Goal: Task Accomplishment & Management: Complete application form

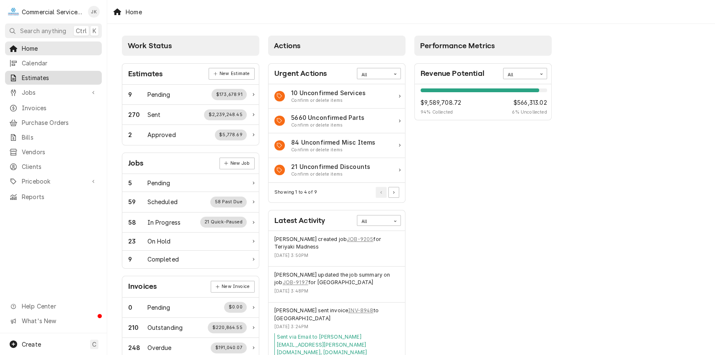
click at [44, 73] on span "Estimates" at bounding box center [60, 77] width 76 height 9
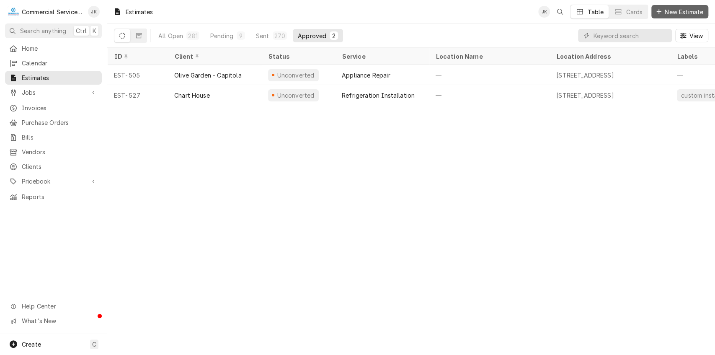
click at [674, 9] on span "New Estimate" at bounding box center [684, 12] width 42 height 9
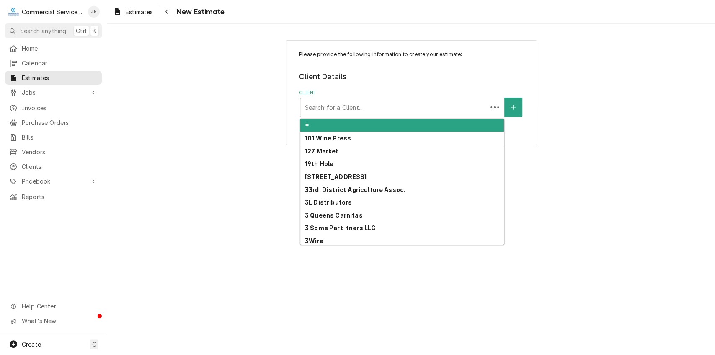
click at [316, 110] on div "Client" at bounding box center [393, 107] width 178 height 15
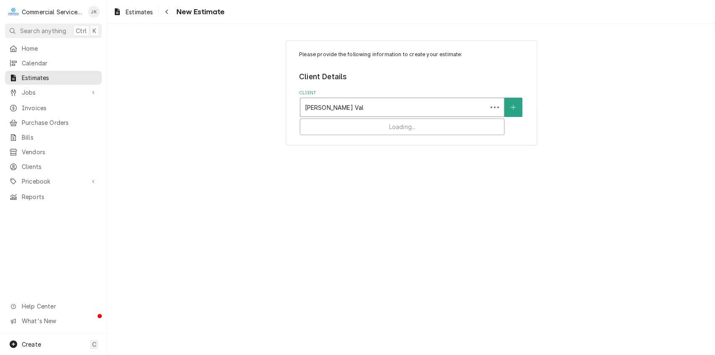
type input "[PERSON_NAME] Valley Health"
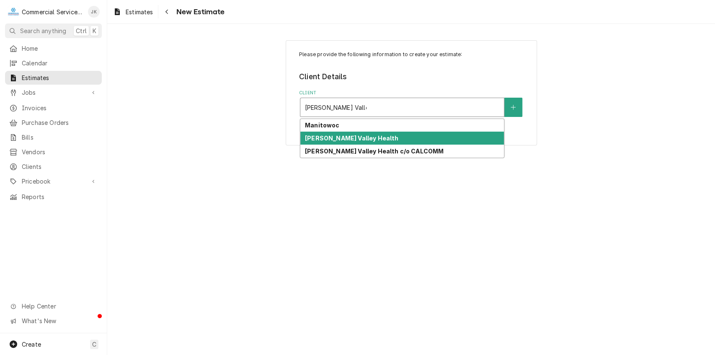
click at [343, 137] on strong "Salinas Valley Health" at bounding box center [351, 137] width 93 height 7
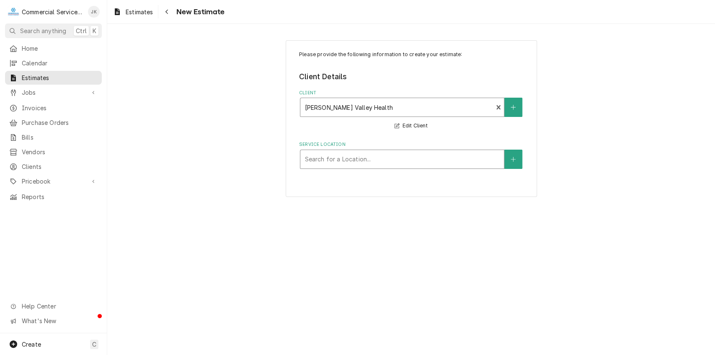
click at [327, 160] on div "Service Location" at bounding box center [401, 159] width 195 height 15
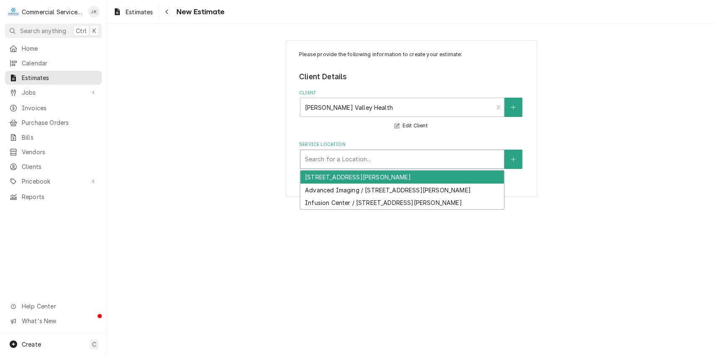
click at [337, 175] on div "450 E Romie Ln, Salinas, CA 93901" at bounding box center [401, 176] width 203 height 13
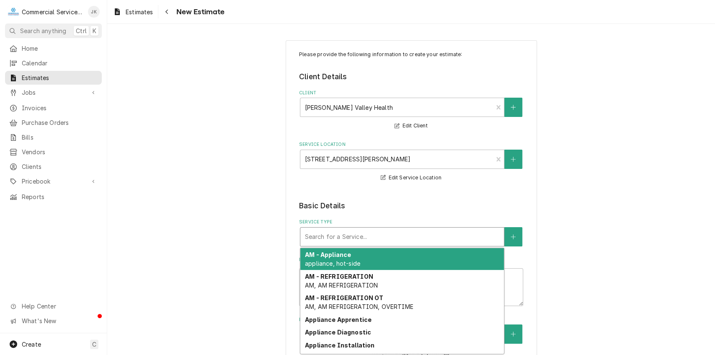
click at [317, 236] on div "Service Type" at bounding box center [401, 236] width 195 height 15
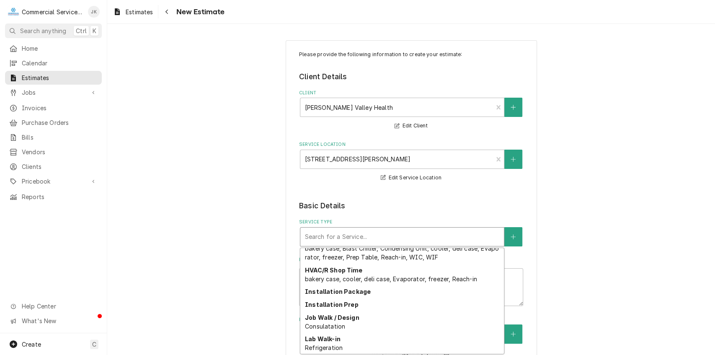
scroll to position [700, 0]
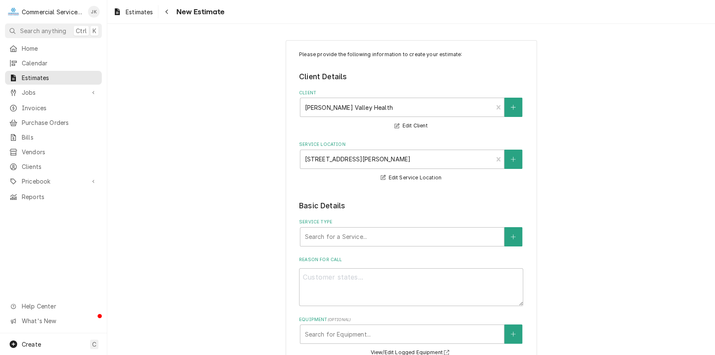
click at [504, 347] on div "Equipment ( optional ) Search for Equipment... View/Edit Logged Equipment" at bounding box center [411, 336] width 224 height 41
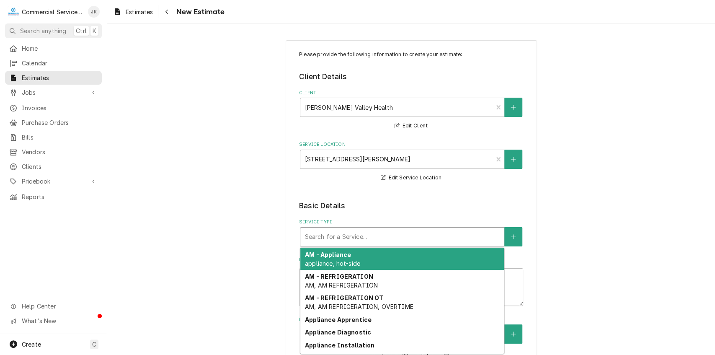
click at [323, 239] on div "Service Type" at bounding box center [401, 236] width 195 height 15
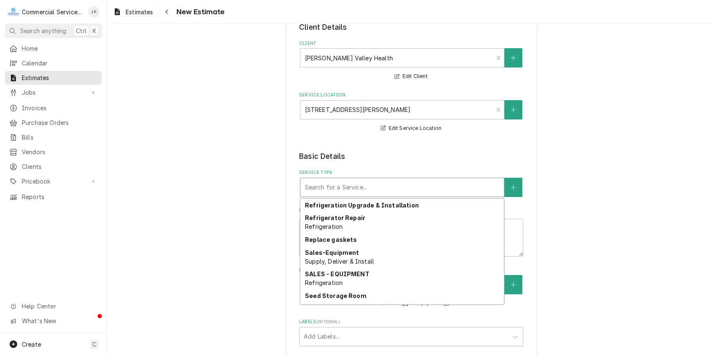
scroll to position [1099, 0]
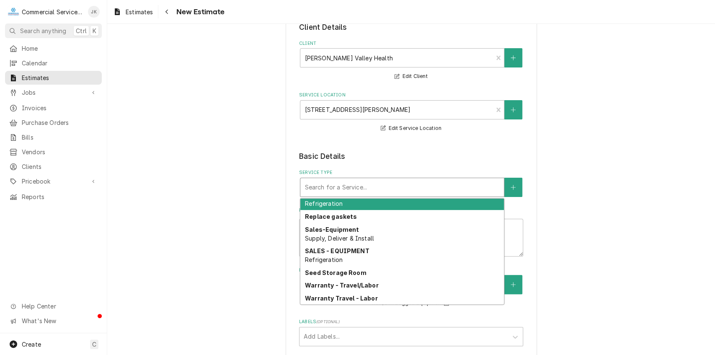
type textarea "x"
type input "H"
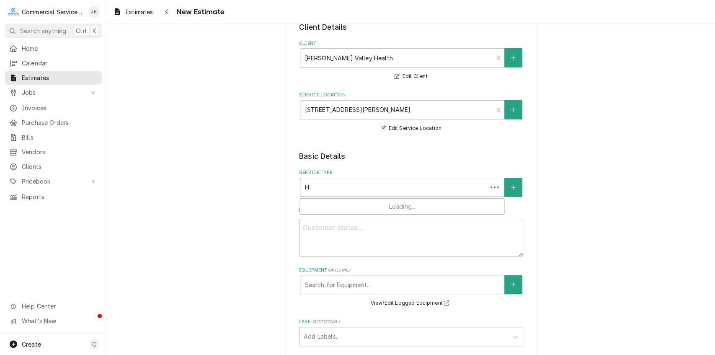
scroll to position [0, 0]
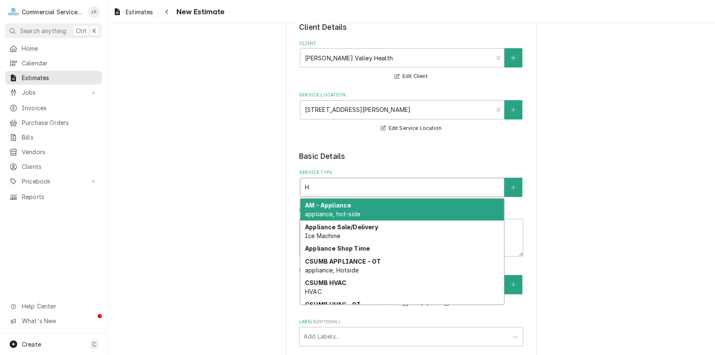
type textarea "x"
type input "Ho"
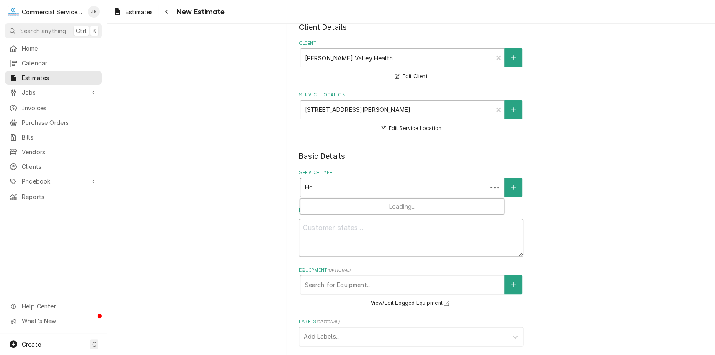
type textarea "x"
type input "Hob"
type textarea "x"
type input "Hoba"
type textarea "x"
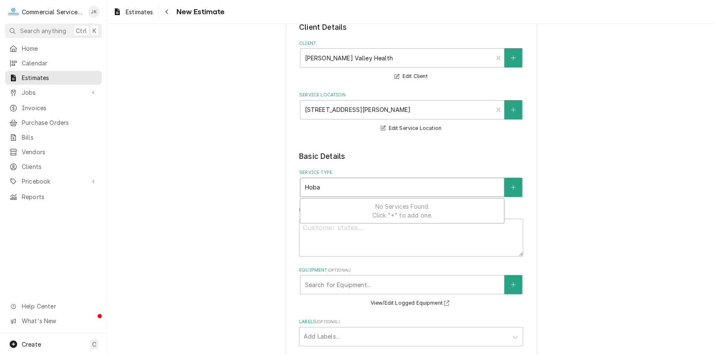
type input "Hobar"
type textarea "x"
type input "Hobart"
type textarea "x"
type input "Hobart"
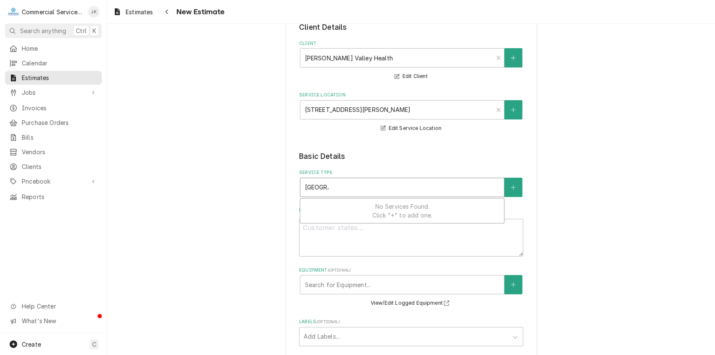
type textarea "x"
type input "Hobart R"
type textarea "x"
type input "Hobart Re"
type textarea "x"
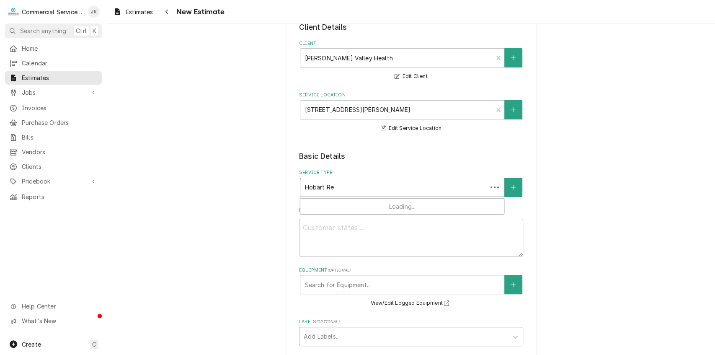
type input "Hobart Rem"
type textarea "x"
type input "Hobart Remo"
type textarea "x"
type input "Hobart Remot"
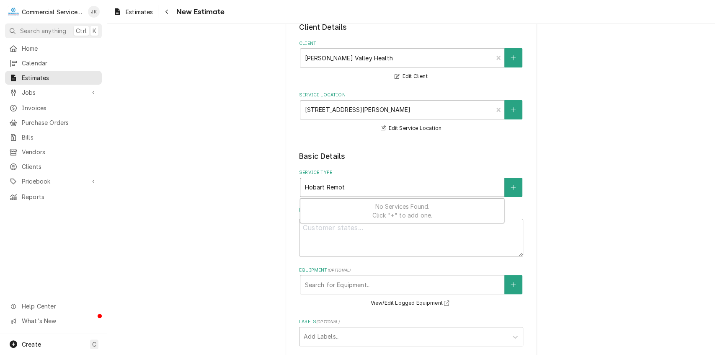
type textarea "x"
type input "Hobart Remote"
type textarea "x"
type input "Hobart Remote"
type textarea "x"
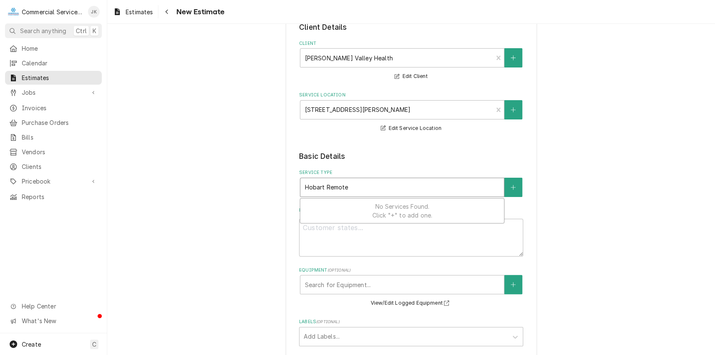
type input "Hobart Remote P"
type textarea "x"
type input "Hobart Remote Pu"
type textarea "x"
type input "Hobart Remote Pul"
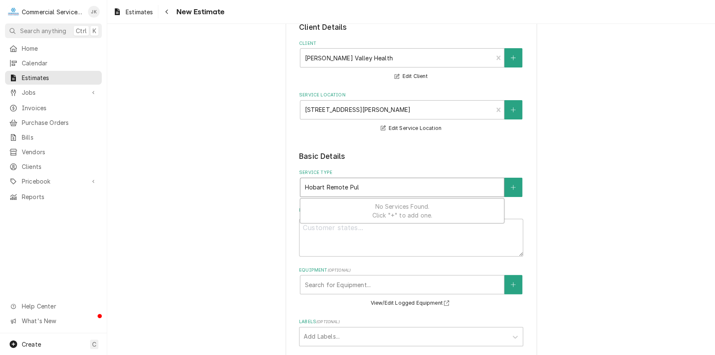
type textarea "x"
type input "Hobart Remote Pulp"
type textarea "x"
type input "Hobart Remote Pulpe"
type textarea "x"
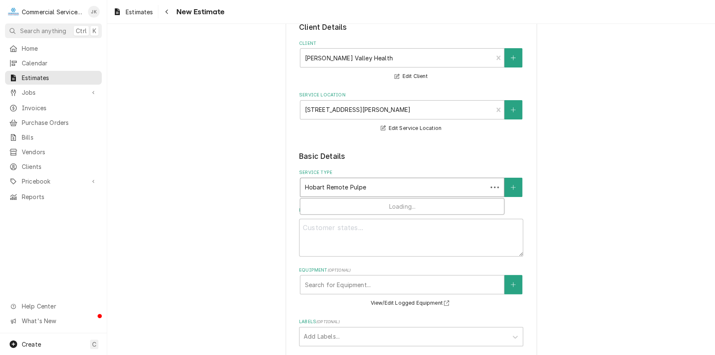
type input "Hobart Remote Pulper"
type textarea "x"
type input "Hobart Remote Pulper"
type textarea "x"
type input "Hobart Remote Pulper S"
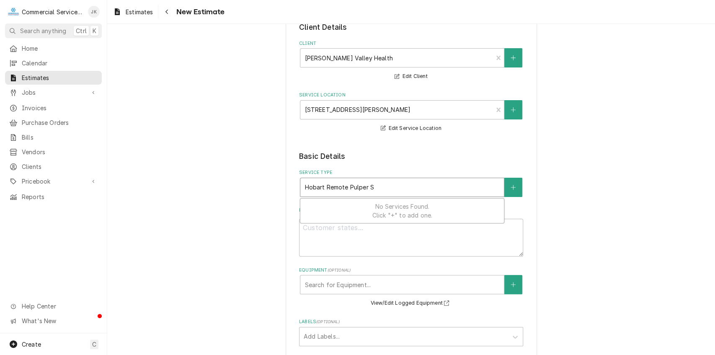
type textarea "x"
type input "Hobart Remote Pulper Sy"
type textarea "x"
type input "Hobart Remote Pulper Sys"
type textarea "x"
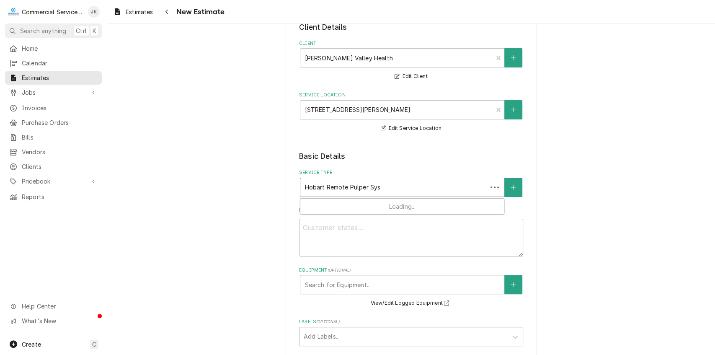
type input "Hobart Remote Pulper Syst"
type textarea "x"
type input "Hobart Remote Pulper Syste"
type textarea "x"
type input "Hobart Remote Pulper System"
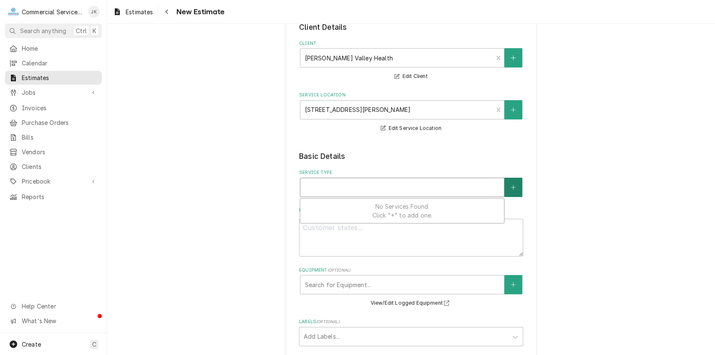
click at [511, 183] on button "Service Type" at bounding box center [513, 186] width 18 height 19
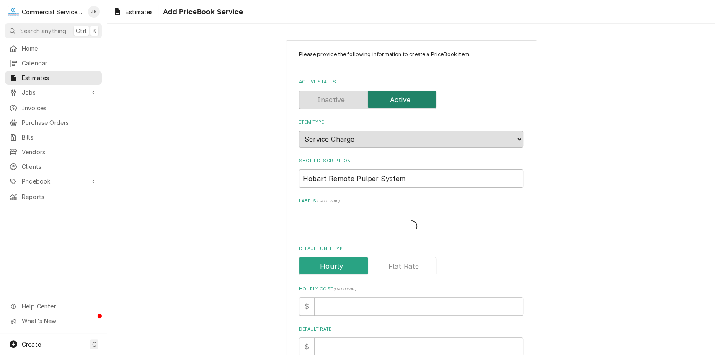
type textarea "x"
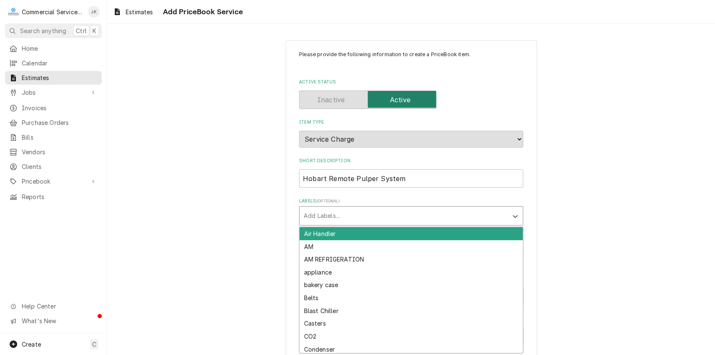
click at [312, 213] on div "Labels" at bounding box center [403, 215] width 200 height 15
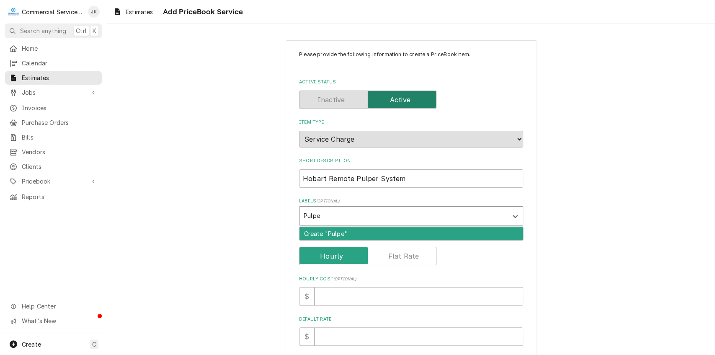
type input "Pulper"
click at [334, 234] on div "Create "Pulper"" at bounding box center [410, 233] width 223 height 13
type textarea "x"
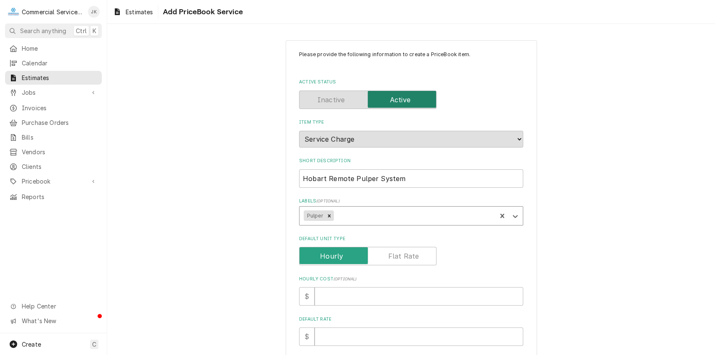
type textarea "x"
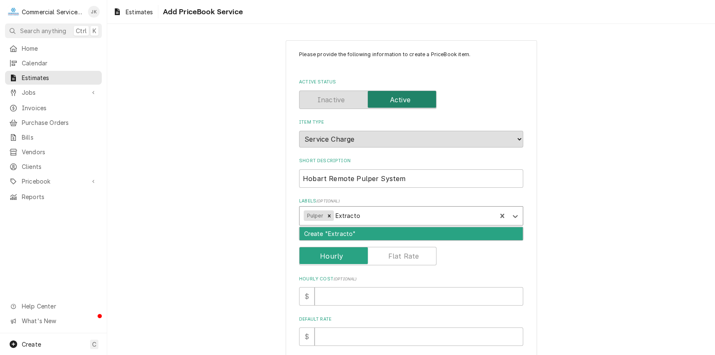
type input "Extractor"
click at [348, 232] on div "Create "Extractor"" at bounding box center [410, 233] width 223 height 13
type textarea "x"
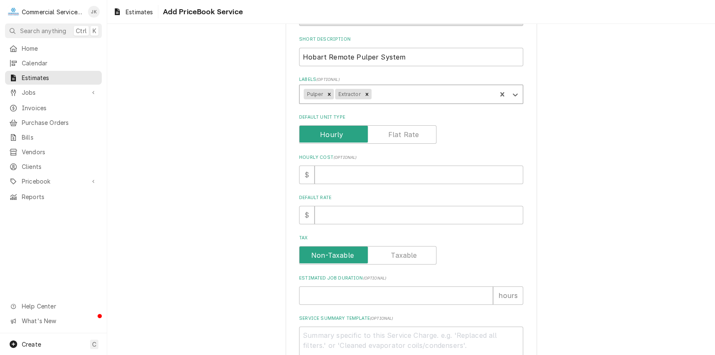
scroll to position [146, 0]
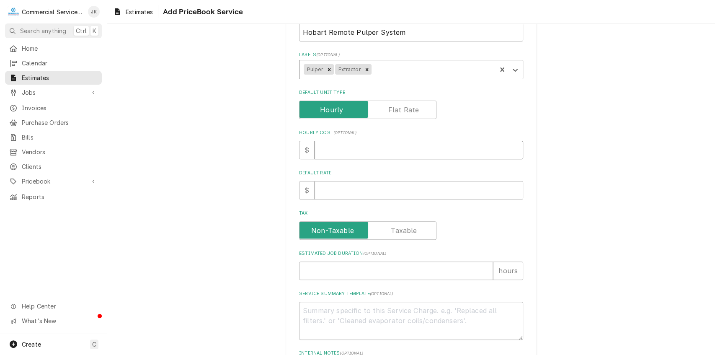
click at [324, 150] on input "Hourly Cost ( optional )" at bounding box center [418, 150] width 208 height 18
type textarea "x"
type input "2"
type textarea "x"
type input "21"
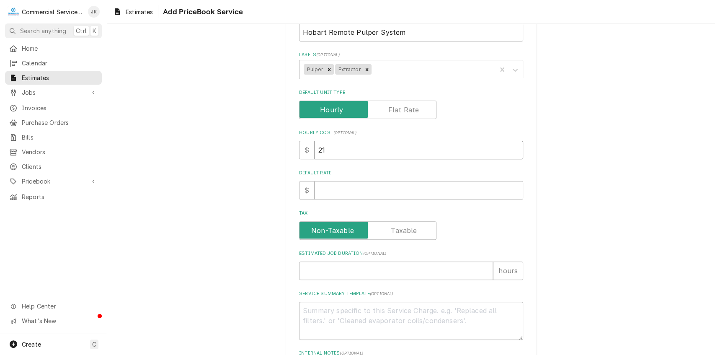
type textarea "x"
type input "210"
type textarea "x"
type input "210.0"
type textarea "x"
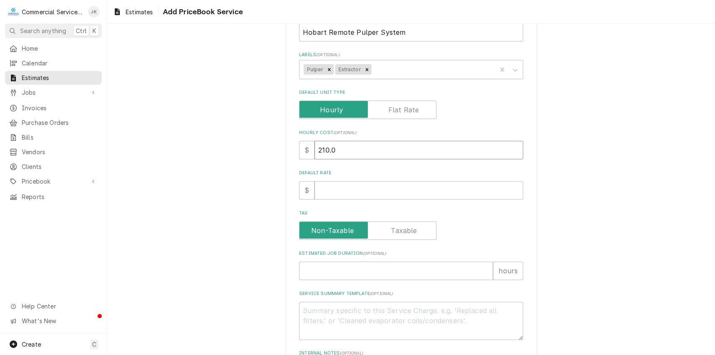
type input "210.00"
type textarea "x"
type input "210.00"
click at [318, 188] on input "Default Rate" at bounding box center [418, 190] width 208 height 18
type textarea "x"
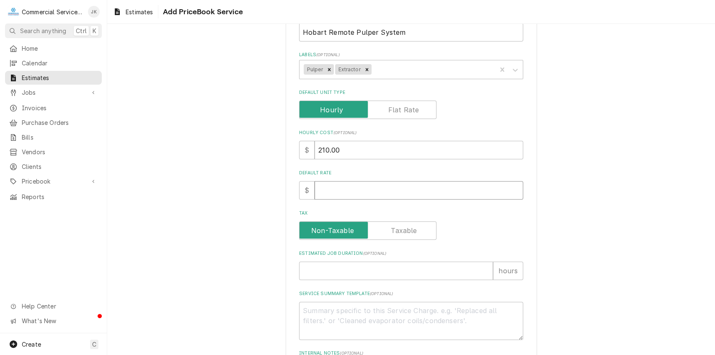
type input "3"
type textarea "x"
type input "30"
type textarea "x"
type input "305"
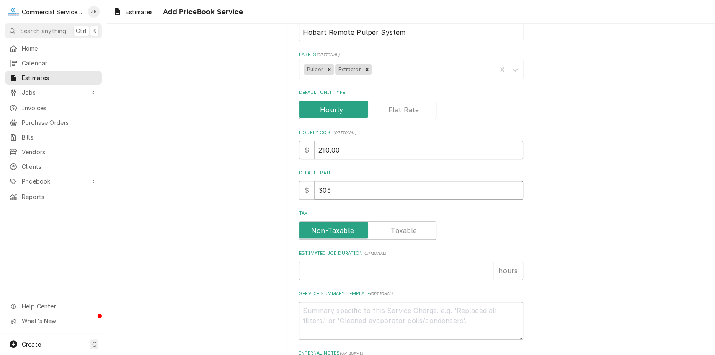
type textarea "x"
type input "305.0"
type textarea "x"
type input "305.00"
type textarea "x"
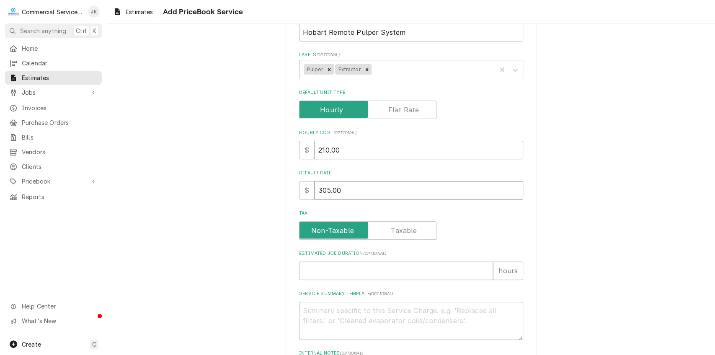
type input "305.00"
click at [315, 272] on input "Estimated Job Duration ( optional )" at bounding box center [396, 270] width 194 height 18
type textarea "x"
type input "1"
type textarea "x"
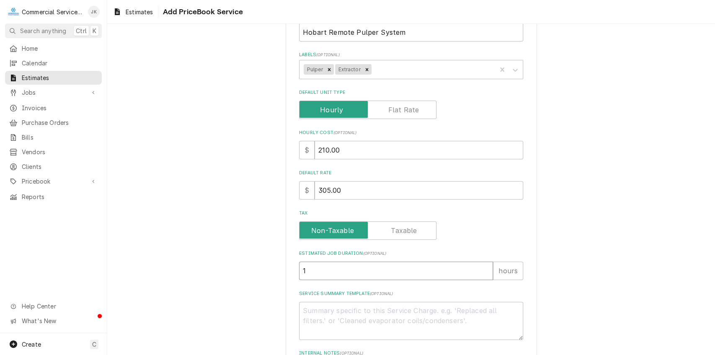
type input "16"
type textarea "x"
type input "16"
click at [314, 310] on textarea "Service Summary Template ( optional )" at bounding box center [411, 320] width 224 height 38
type textarea "x"
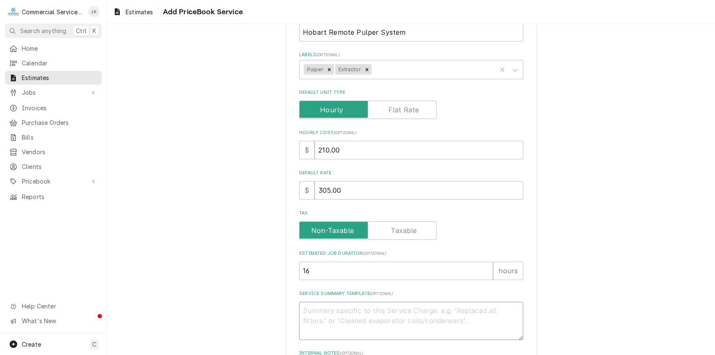
type textarea "R"
type textarea "x"
type textarea "Re"
type textarea "x"
type textarea "Rep"
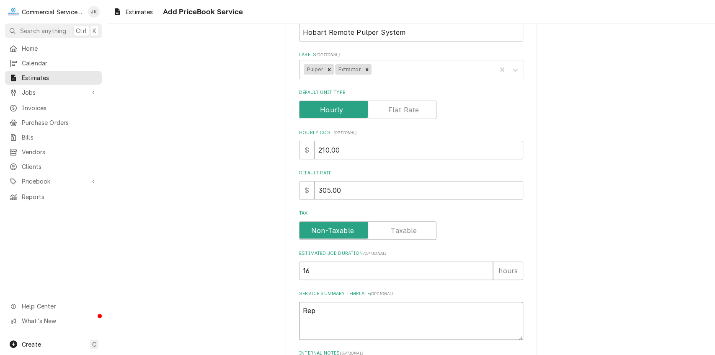
type textarea "x"
type textarea "Repa"
type textarea "x"
type textarea "Repai"
type textarea "x"
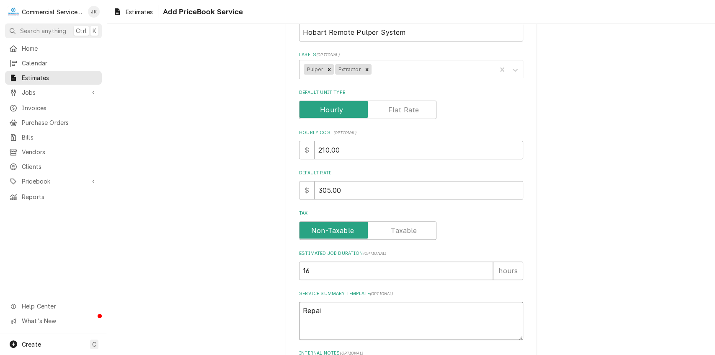
type textarea "Repair"
type textarea "x"
type textarea "Repair"
type textarea "x"
type textarea "Repair s"
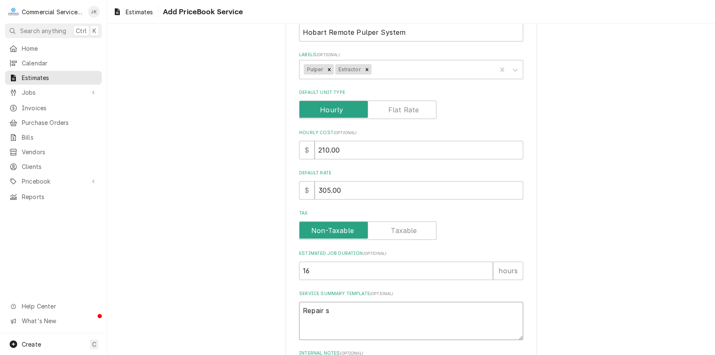
type textarea "x"
type textarea "Repair sp"
type textarea "x"
type textarea "Repair spl"
type textarea "x"
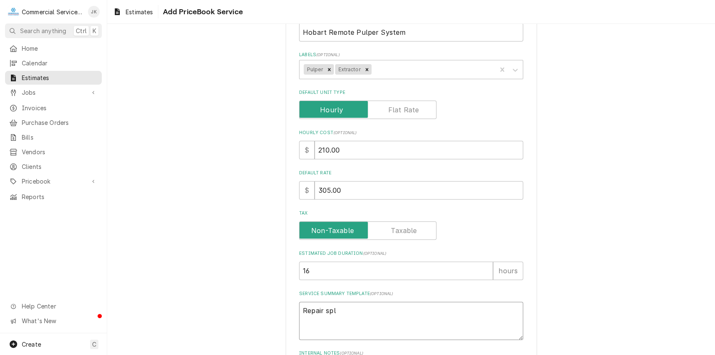
type textarea "Repair spli"
type textarea "x"
type textarea "Repair split"
type textarea "x"
type textarea "Repair split"
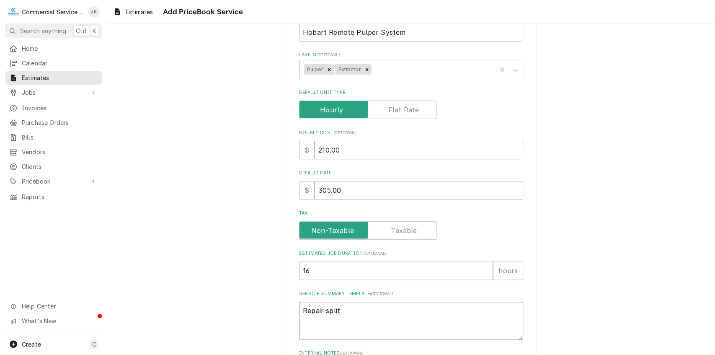
type textarea "x"
type textarea "Repair split s"
type textarea "x"
type textarea "Repair split st"
type textarea "x"
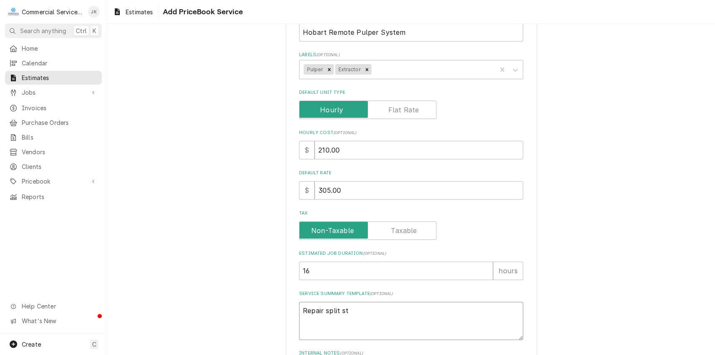
type textarea "Repair split sta"
type textarea "x"
type textarea "Repair split stai"
type textarea "x"
type textarea "Repair split stain"
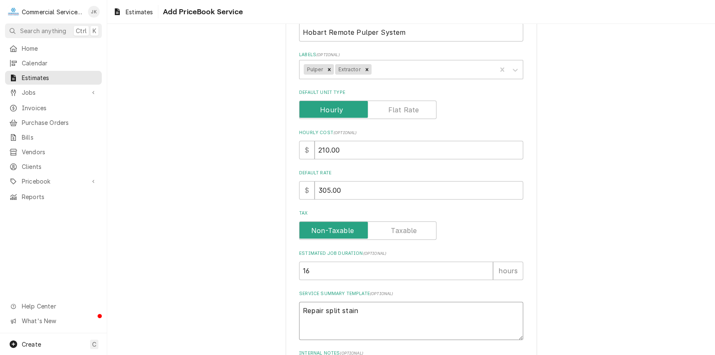
type textarea "x"
type textarea "Repair split stainl"
type textarea "x"
type textarea "Repair split stainle"
type textarea "x"
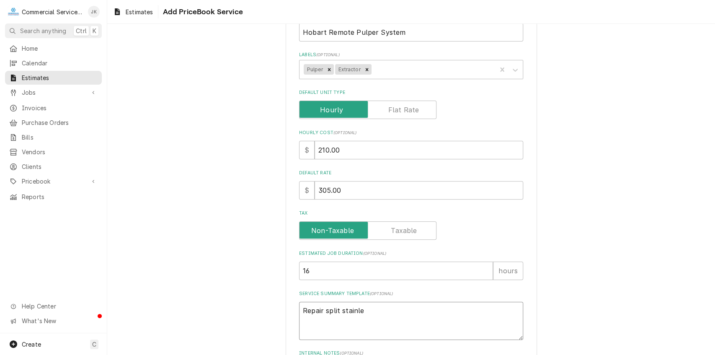
type textarea "Repair split stainles"
type textarea "x"
type textarea "Repair split stainless"
type textarea "x"
type textarea "Repair split stainless"
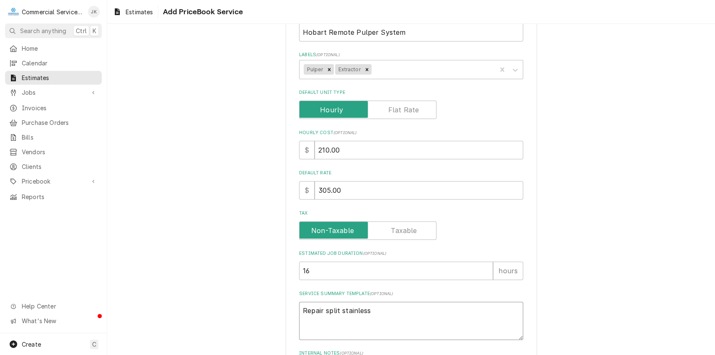
type textarea "x"
type textarea "Repair split stainless d"
type textarea "x"
type textarea "Repair split stainless di"
type textarea "x"
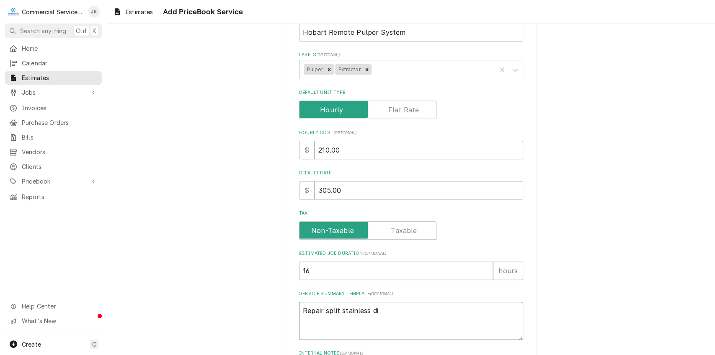
type textarea "Repair split stainless dis"
type textarea "x"
type textarea "Repair split stainless dish"
type textarea "x"
type textarea "Repair split stainless dish"
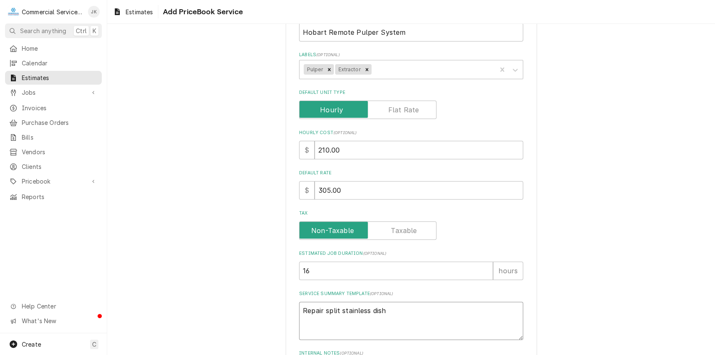
click at [368, 308] on textarea "Repair split stainless dish" at bounding box center [411, 320] width 224 height 38
type textarea "x"
type textarea "Repair split stainless dish"
type textarea "x"
type textarea "Repair split stainless s dish"
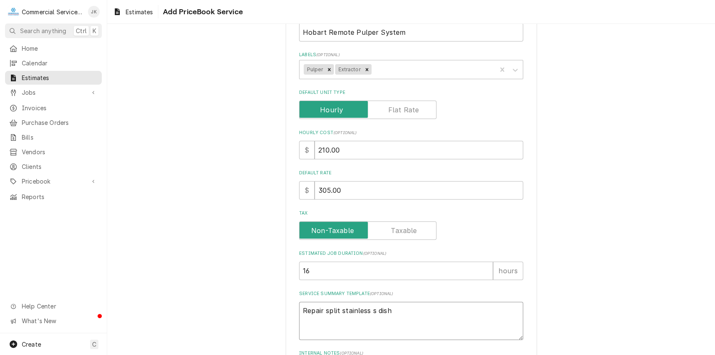
type textarea "x"
type textarea "Repair split stainless st dish"
type textarea "x"
type textarea "Repair split stainless ste dish"
type textarea "x"
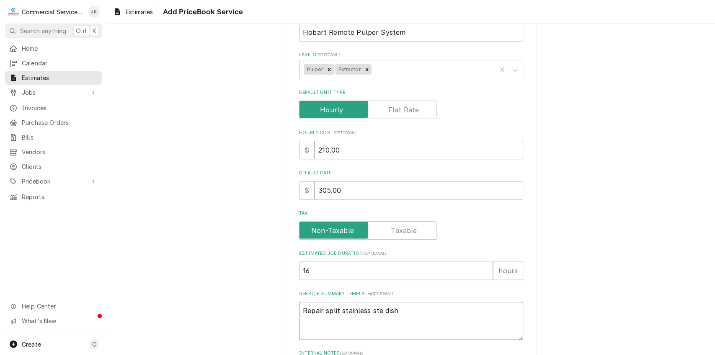
type textarea "Repair split stainless stee dish"
type textarea "x"
type textarea "Repair split stainless steel dish"
click at [403, 311] on textarea "Repair split stainless steel dish" at bounding box center [411, 320] width 224 height 38
type textarea "x"
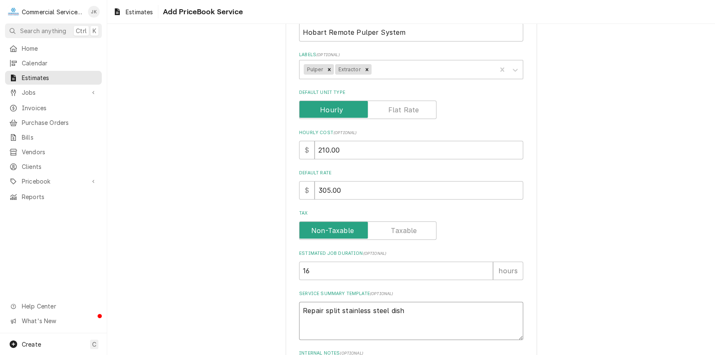
type textarea "Repair split stainless steel dish"
type textarea "x"
type textarea "Repair split stainless steel dis"
type textarea "x"
type textarea "Repair split stainless steel di"
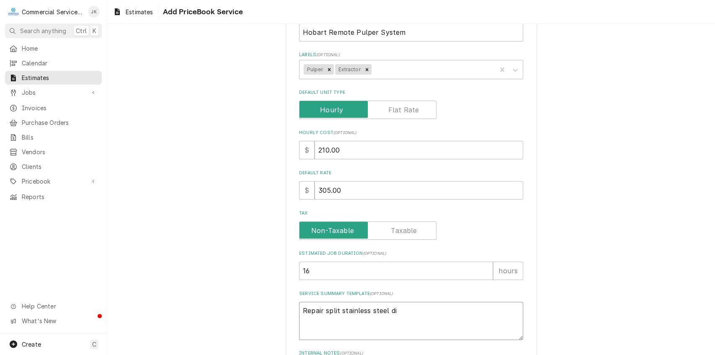
type textarea "x"
type textarea "Repair split stainless steel d"
type textarea "x"
type textarea "Repair split stainless steel"
type textarea "x"
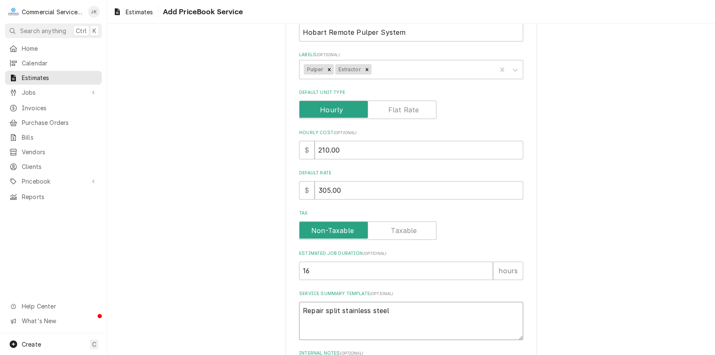
type textarea "Repair split stainless steel d"
type textarea "x"
type textarea "Repair split stainless steel di"
type textarea "x"
type textarea "Repair split stainless steel dis"
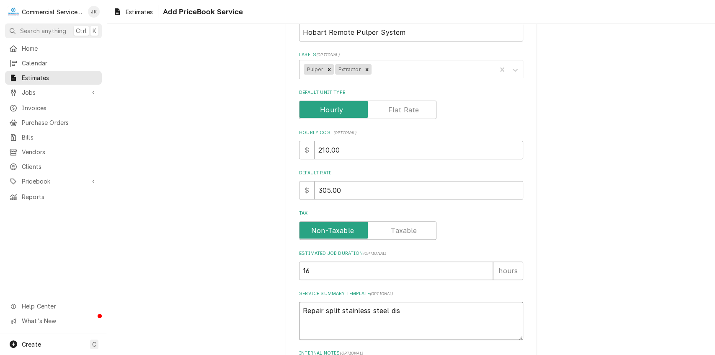
type textarea "x"
type textarea "Repair split stainless steel dish"
type textarea "x"
type textarea "Repair split stainless steel disht"
type textarea "x"
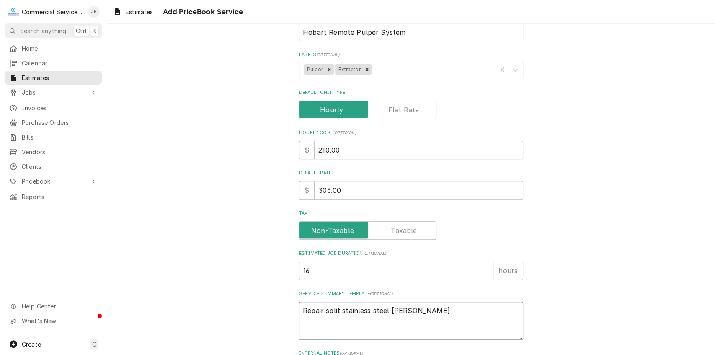
type textarea "Repair split stainless steel dishta"
type textarea "x"
type textarea "Repair split stainless steel dishtab"
type textarea "x"
type textarea "Repair split stainless steel dishtabl"
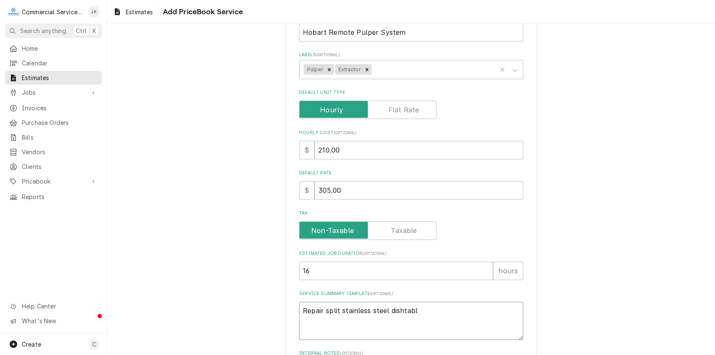
type textarea "x"
type textarea "Repair split stainless steel dishtable"
click at [400, 309] on textarea "Repair split stainless steel dishtable" at bounding box center [411, 320] width 224 height 38
type textarea "x"
type textarea "Repair split stainless steel dish table"
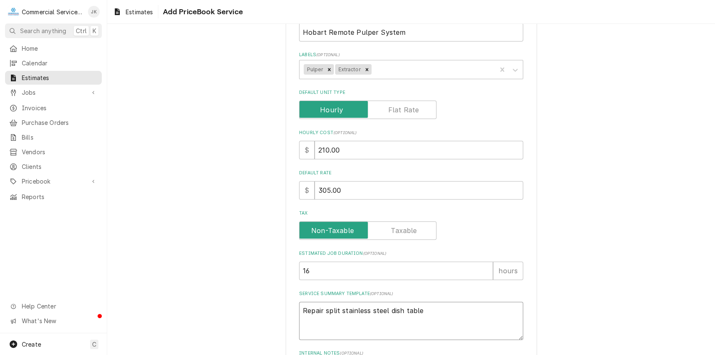
click at [422, 310] on textarea "Repair split stainless steel dish table" at bounding box center [411, 320] width 224 height 38
type textarea "x"
type textarea "Repair split stainless steel dish table"
type textarea "x"
type textarea "Repair split stainless steel dish table t"
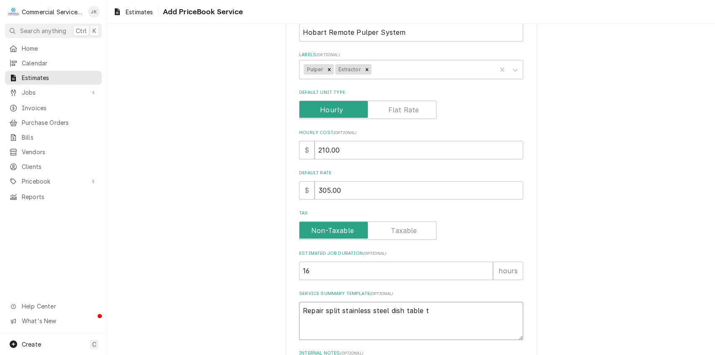
type textarea "x"
type textarea "Repair split stainless steel dish table to"
type textarea "x"
click at [336, 309] on textarea "Repair split stainless steel dish table to" at bounding box center [411, 320] width 224 height 38
click at [370, 310] on textarea "Repair stainless steel dish table to" at bounding box center [411, 320] width 224 height 38
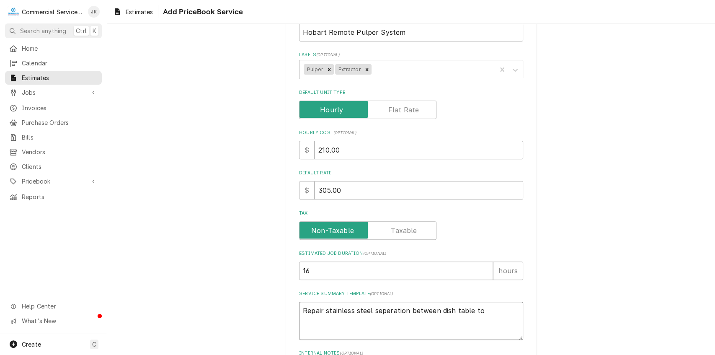
click at [476, 311] on textarea "Repair stainless steel seperation between dish table to" at bounding box center [411, 320] width 224 height 38
click at [341, 320] on textarea "Repair stainless steel seperation between dish table to pulper discharge through" at bounding box center [411, 320] width 224 height 38
click at [358, 320] on textarea "Repair stainless steel seperation between dish table to pulper discharge trough" at bounding box center [411, 320] width 224 height 38
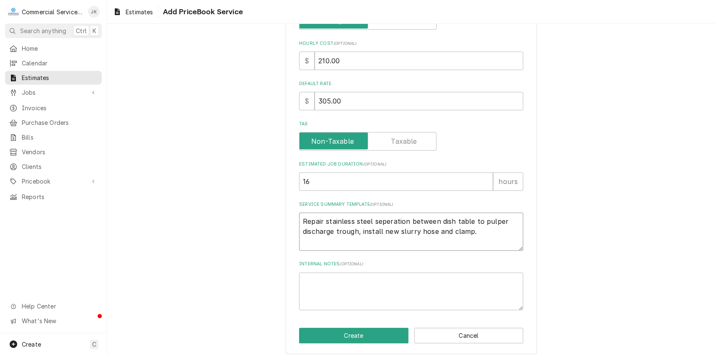
scroll to position [241, 0]
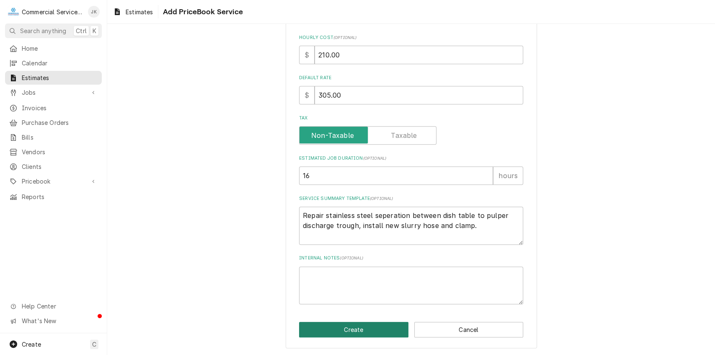
click at [348, 328] on button "Create" at bounding box center [353, 328] width 109 height 15
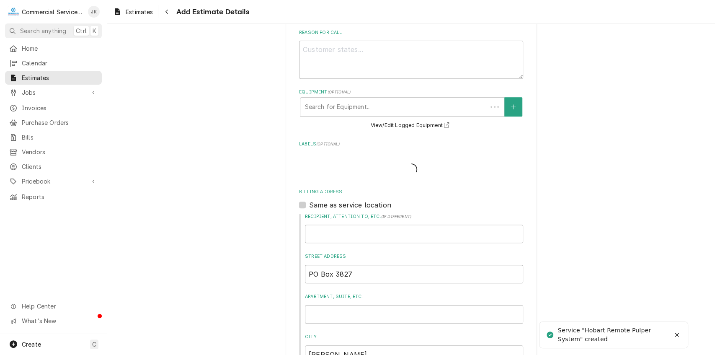
scroll to position [49, 0]
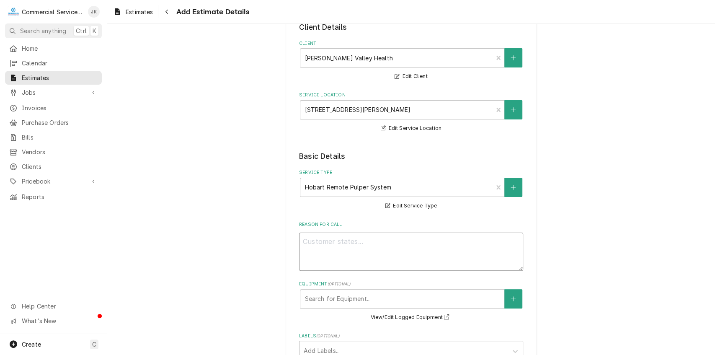
click at [313, 239] on textarea "Reason For Call" at bounding box center [411, 251] width 224 height 38
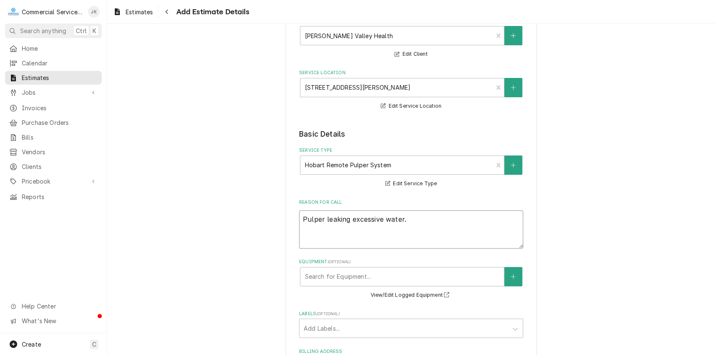
scroll to position [161, 0]
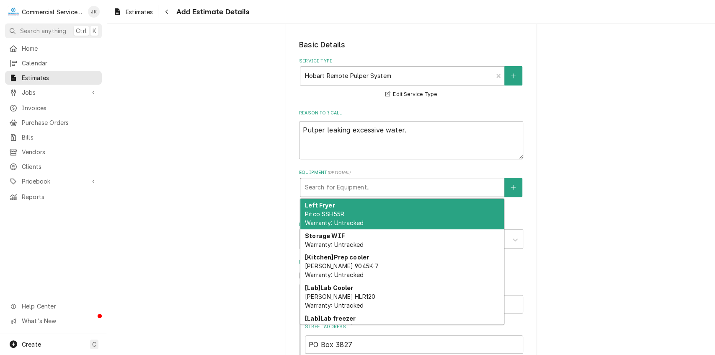
click at [344, 188] on div "Equipment" at bounding box center [401, 187] width 195 height 15
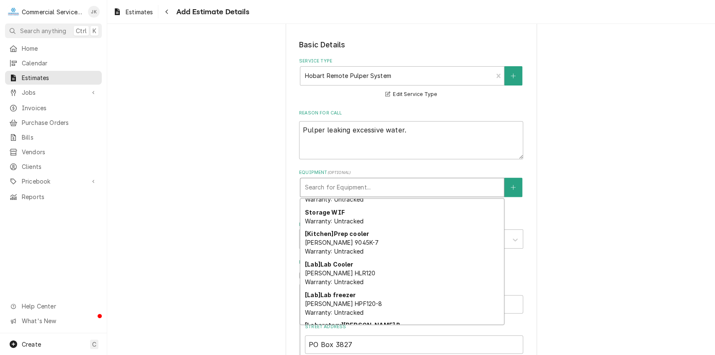
scroll to position [0, 0]
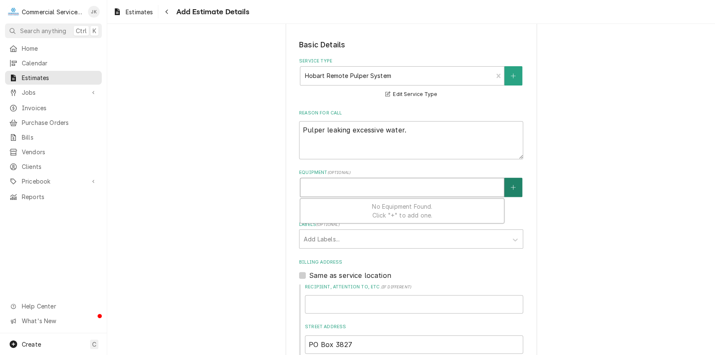
click at [512, 189] on icon "Create New Equipment" at bounding box center [512, 187] width 5 height 6
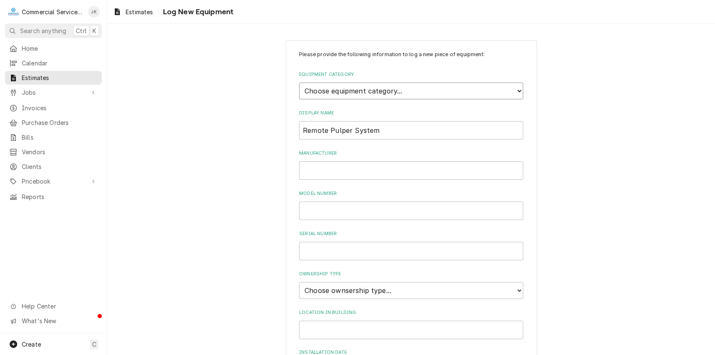
click at [515, 88] on select "Choose equipment category... Cooking Equipment Fryers Ice Machines Ovens and Ra…" at bounding box center [411, 90] width 224 height 17
click at [299, 82] on select "Choose equipment category... Cooking Equipment Fryers Ice Machines Ovens and Ra…" at bounding box center [411, 90] width 224 height 17
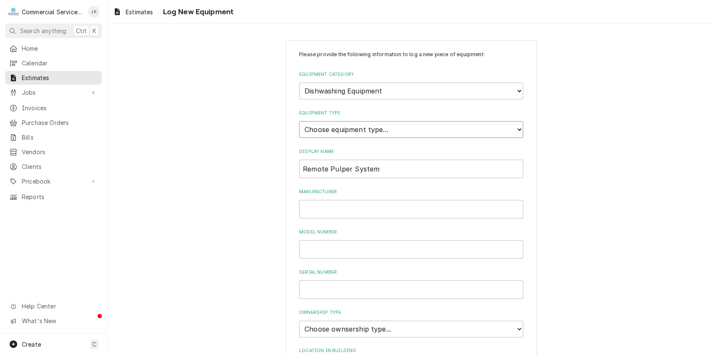
click at [310, 129] on select "Choose equipment type... Burnisher Dishtable Dishwasher Garbage Disposer Glass …" at bounding box center [411, 129] width 224 height 17
click at [316, 126] on select "Choose equipment type... Burnisher Dishtable Dishwasher Garbage Disposer Glass …" at bounding box center [411, 129] width 224 height 17
click at [517, 129] on select "Choose equipment type... Burnisher Dishtable Dishwasher Garbage Disposer Glass …" at bounding box center [411, 129] width 224 height 17
click at [299, 121] on select "Choose equipment type... Burnisher Dishtable Dishwasher Garbage Disposer Glass …" at bounding box center [411, 129] width 224 height 17
click at [310, 210] on input "Manufacturer" at bounding box center [411, 209] width 224 height 18
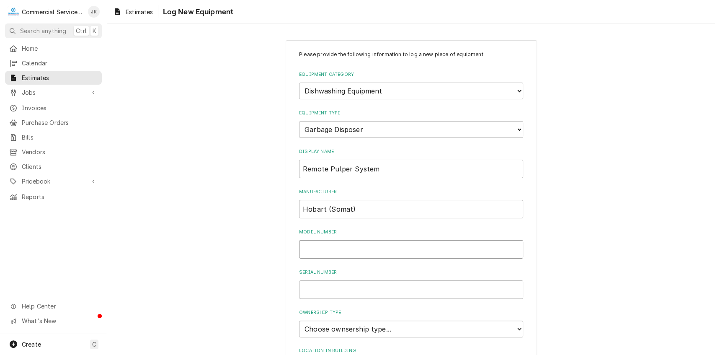
click at [309, 250] on input "Model Number" at bounding box center [411, 249] width 224 height 18
click at [325, 293] on input "Serial Number" at bounding box center [411, 289] width 224 height 18
click at [300, 286] on input "10-0200291 ML#130047" at bounding box center [411, 289] width 224 height 18
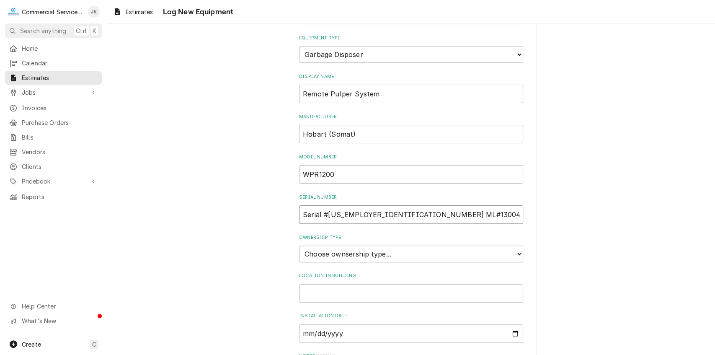
scroll to position [94, 0]
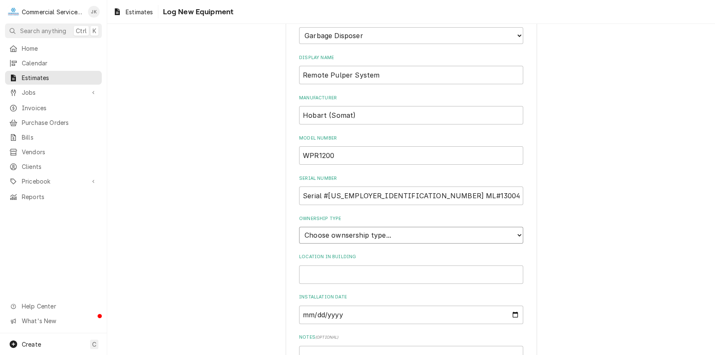
click at [519, 232] on select "Choose ownsership type... Unknown Owned Leased Rented" at bounding box center [411, 234] width 224 height 17
click at [299, 226] on select "Choose ownsership type... Unknown Owned Leased Rented" at bounding box center [411, 234] width 224 height 17
click at [315, 268] on input "Location in Building" at bounding box center [411, 274] width 224 height 18
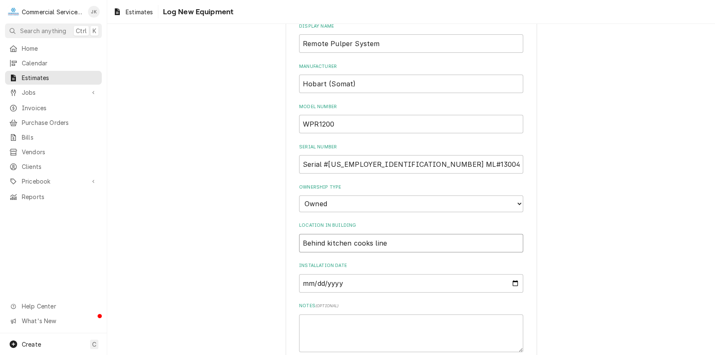
scroll to position [210, 0]
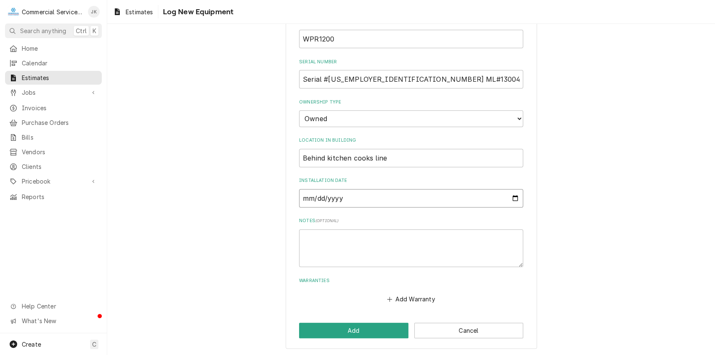
click at [512, 197] on input "Installation Date" at bounding box center [411, 198] width 224 height 18
click at [351, 195] on input "Installation Date" at bounding box center [411, 198] width 224 height 18
click at [309, 235] on textarea "Notes ( optional )" at bounding box center [411, 248] width 224 height 38
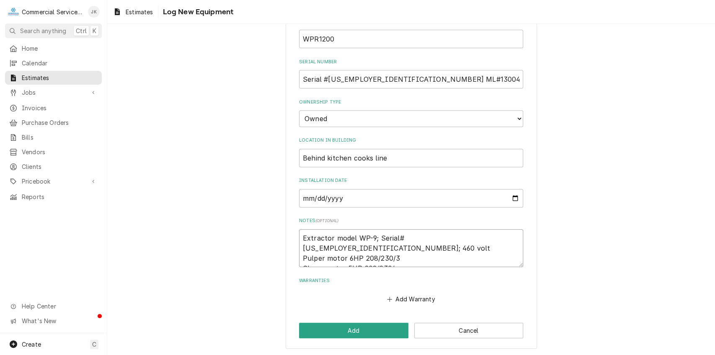
click at [401, 248] on textarea "Extractor model WP-9; Serial# 10-0200290; 460 volt Pulper motor 6HP 208/230/3 S…" at bounding box center [411, 248] width 224 height 38
click at [388, 258] on textarea "Extractor model WP-9; Serial# 10-0200290; 460 volt Pulper motor 6HP 208/230/460…" at bounding box center [411, 248] width 224 height 38
click at [358, 245] on textarea "Extractor model WP-9; Serial# 10-0200290; 460 volt Pulper motor 6HP 208/230/460…" at bounding box center [411, 248] width 224 height 38
click at [356, 256] on textarea "Extractor model WP-9; Serial# 10-0200290; 460 volt Pulper motor 6HP; 208/230/46…" at bounding box center [411, 248] width 224 height 38
click at [344, 246] on textarea "Extractor model WP-9; Serial# 10-0200290; 460 volt Pulper motor 6HP; 208/230/46…" at bounding box center [411, 248] width 224 height 38
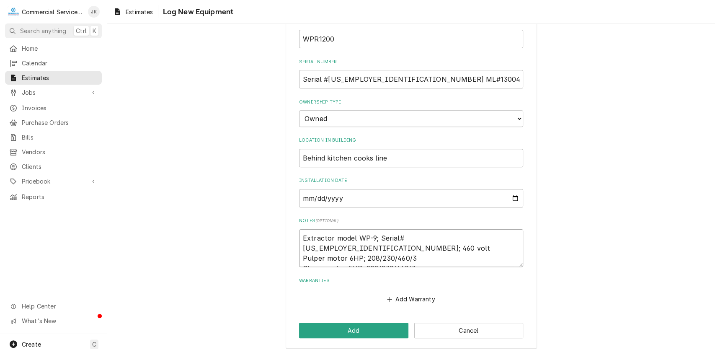
click at [343, 246] on textarea "Extractor model WP-9; Serial# 10-0200290; 460 volt Pulper motor 6HP; 208/230/46…" at bounding box center [411, 248] width 224 height 38
click at [342, 255] on textarea "Extractor model WP-9; Serial# 10-0200290; 460 volt Pulper motor Baldor 6HP; 208…" at bounding box center [411, 248] width 224 height 38
click at [359, 329] on button "Add" at bounding box center [353, 329] width 109 height 15
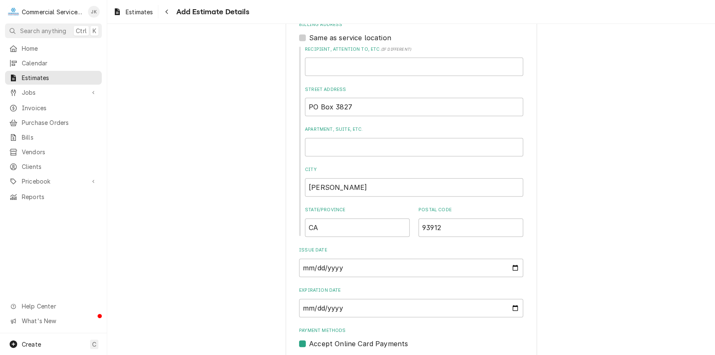
scroll to position [439, 0]
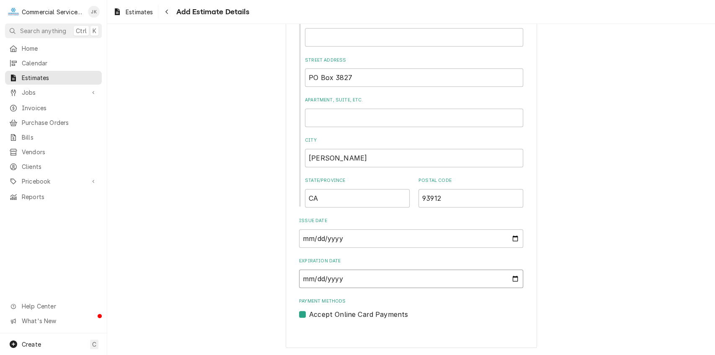
click at [512, 277] on input "Expiration Date" at bounding box center [411, 278] width 224 height 18
click at [512, 279] on input "2025-08-15" at bounding box center [411, 277] width 224 height 18
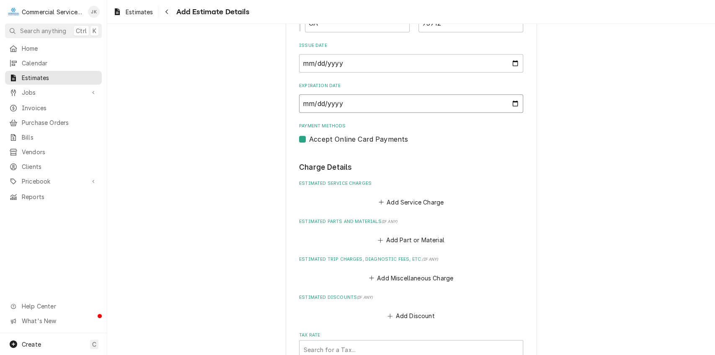
scroll to position [661, 0]
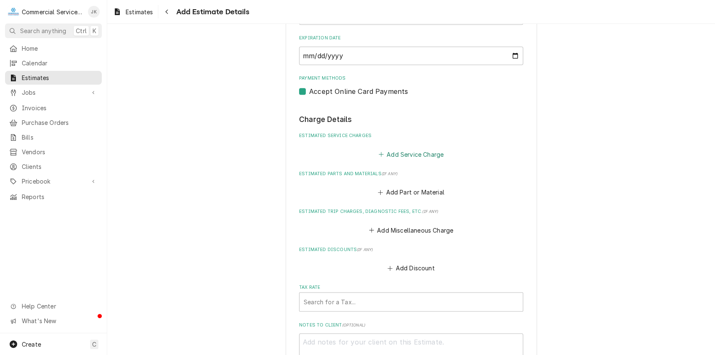
click at [394, 155] on button "Add Service Charge" at bounding box center [411, 154] width 68 height 12
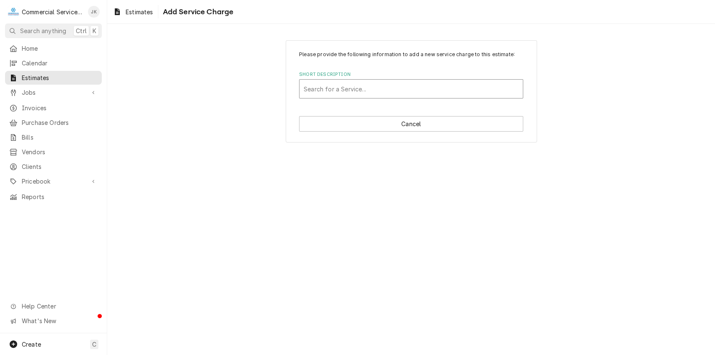
click at [304, 88] on input "Short Description" at bounding box center [304, 88] width 2 height 13
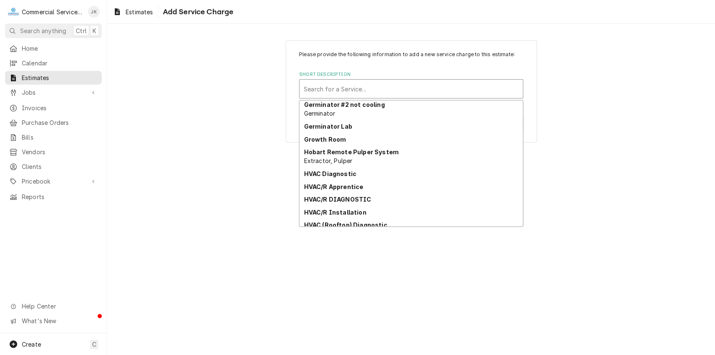
scroll to position [399, 0]
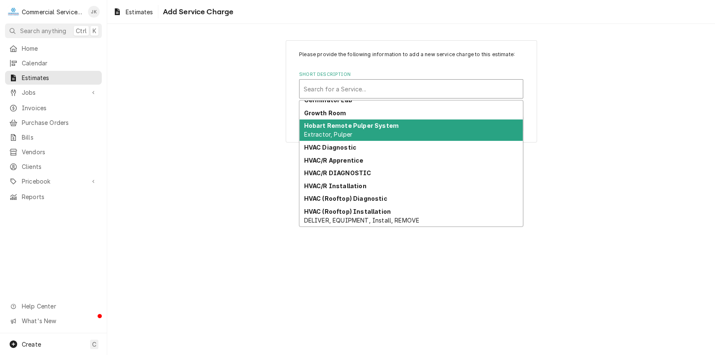
click at [384, 131] on div "Hobart Remote Pulper System Extractor, Pulper" at bounding box center [410, 130] width 223 height 22
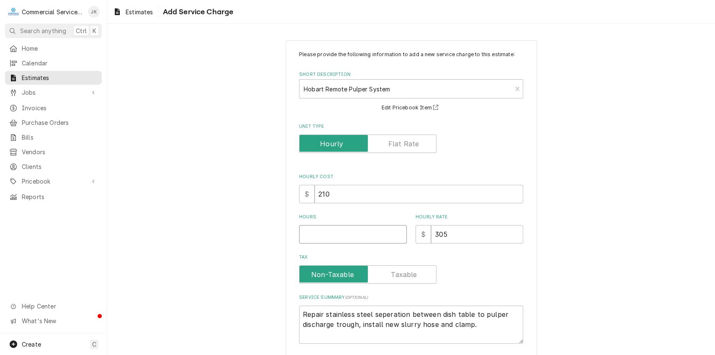
click at [305, 234] on input "Hours" at bounding box center [353, 234] width 108 height 18
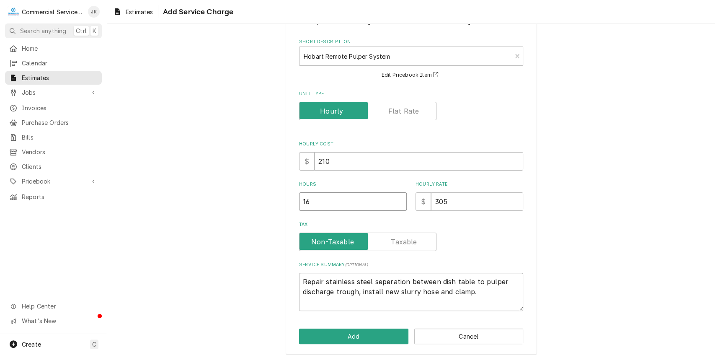
scroll to position [39, 0]
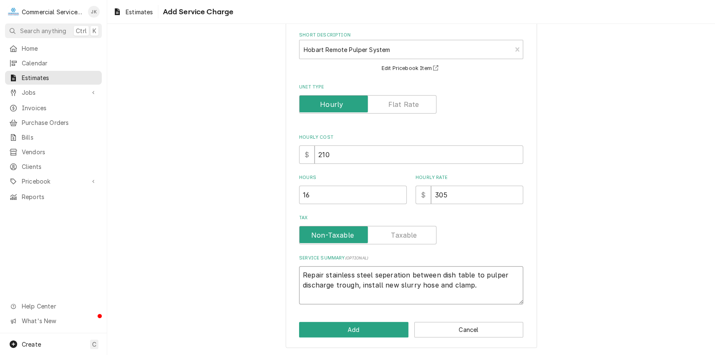
click at [473, 283] on textarea "Repair stainless steel seperation between dish table to pulper discharge trough…" at bounding box center [411, 285] width 224 height 38
click at [309, 194] on input "16" at bounding box center [353, 194] width 108 height 18
click at [475, 283] on textarea "Repair stainless steel seperation between dish table to pulper discharge trough…" at bounding box center [411, 285] width 224 height 38
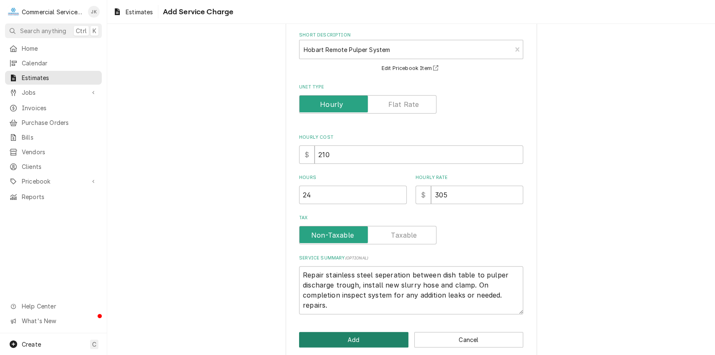
click at [353, 339] on button "Add" at bounding box center [353, 339] width 109 height 15
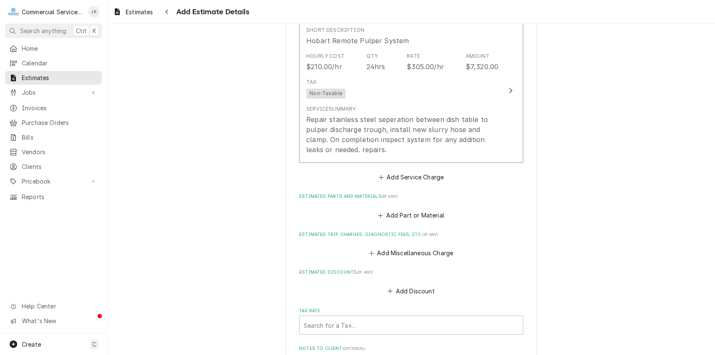
scroll to position [819, 0]
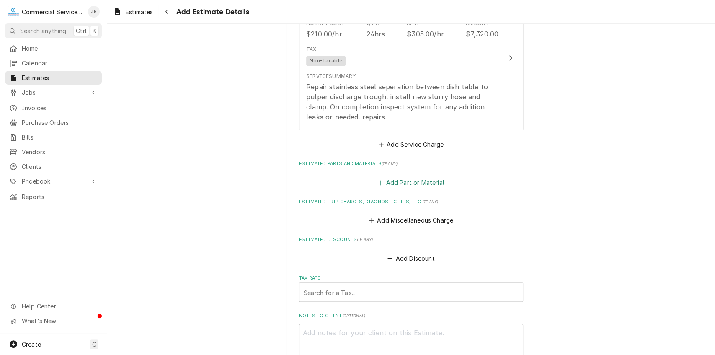
click at [400, 182] on button "Add Part or Material" at bounding box center [410, 182] width 69 height 12
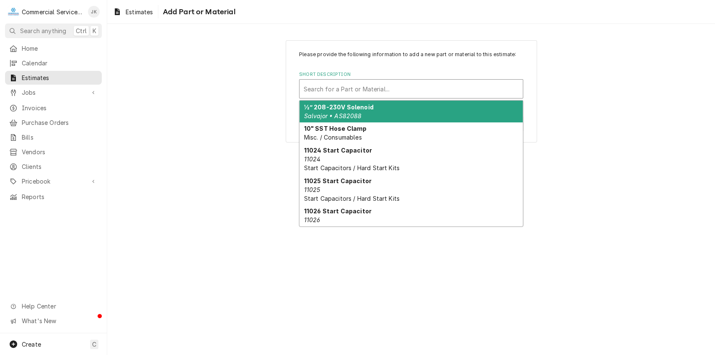
click at [306, 86] on div "Short Description" at bounding box center [410, 88] width 215 height 15
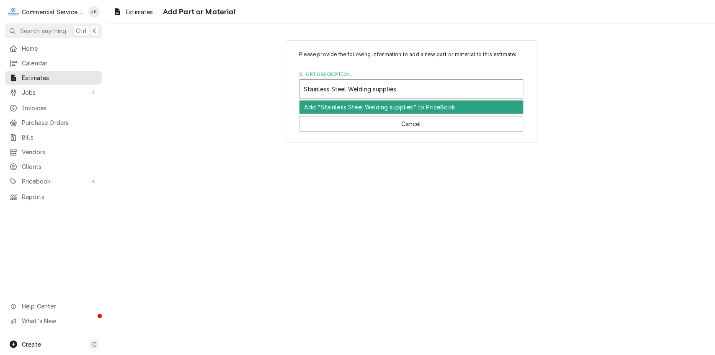
click at [375, 89] on input "Stainless Steel Welding supplies" at bounding box center [350, 88] width 94 height 13
click at [396, 87] on input "Stainless Steel Welding supplies" at bounding box center [350, 88] width 94 height 13
click at [408, 104] on div "Add "S.S welding & acessories" to PriceBook" at bounding box center [410, 106] width 223 height 13
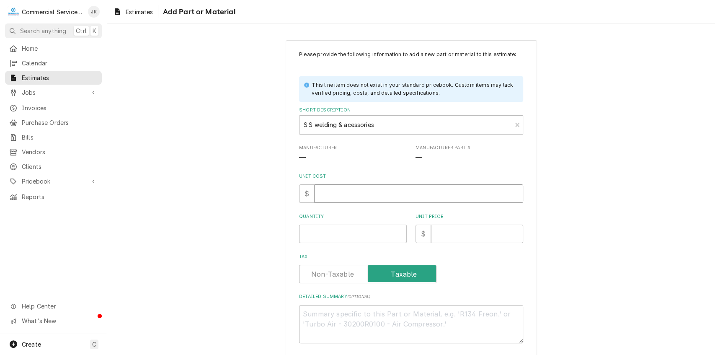
click at [326, 190] on input "Unit Cost" at bounding box center [418, 193] width 208 height 18
click at [314, 228] on input "Quantity" at bounding box center [353, 233] width 108 height 18
click at [452, 234] on input "Unit Price" at bounding box center [477, 233] width 92 height 18
click at [313, 313] on textarea "Detailed Summary ( optional )" at bounding box center [411, 324] width 224 height 38
click at [348, 123] on div "Short Description" at bounding box center [404, 124] width 203 height 15
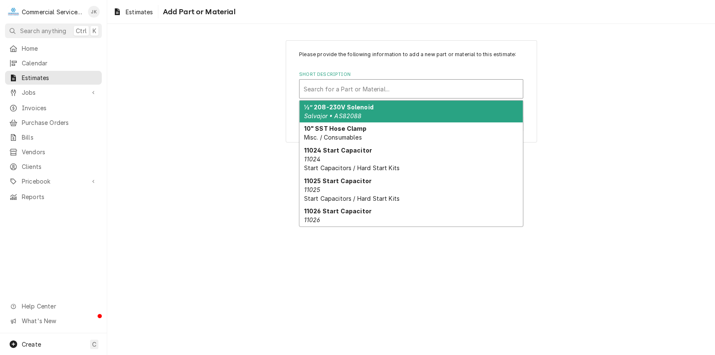
click at [309, 89] on div "Short Description" at bounding box center [410, 88] width 215 height 15
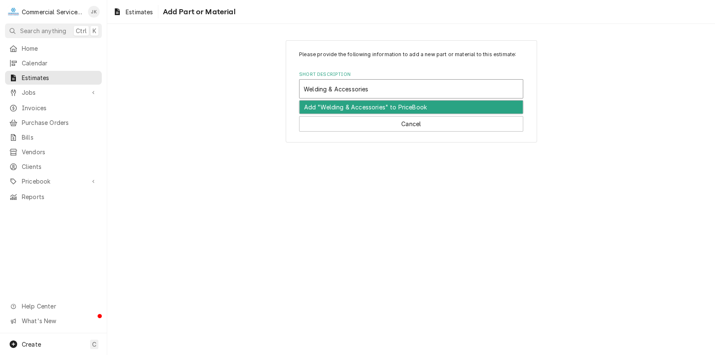
click at [361, 104] on div "Add "Welding & Accessories" to PriceBook" at bounding box center [410, 106] width 223 height 13
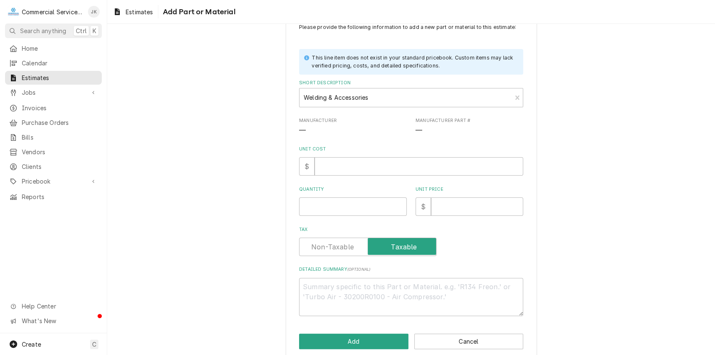
scroll to position [28, 0]
click at [326, 170] on input "Unit Cost" at bounding box center [418, 166] width 208 height 18
click at [303, 204] on input "Quantity" at bounding box center [353, 206] width 108 height 18
click at [441, 201] on input "Unit Price" at bounding box center [477, 206] width 92 height 18
click at [327, 283] on textarea "Detailed Summary ( optional )" at bounding box center [411, 296] width 224 height 38
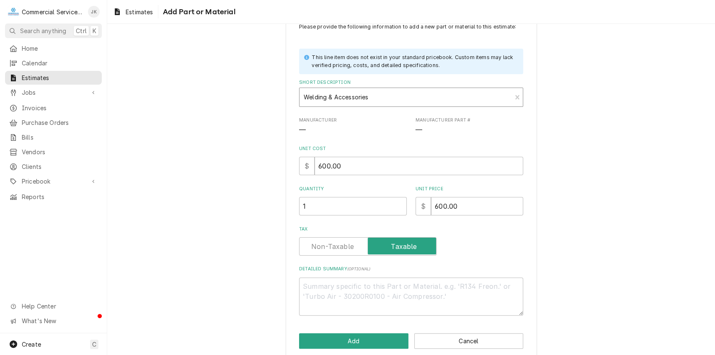
click at [324, 94] on div "Short Description" at bounding box center [404, 97] width 203 height 15
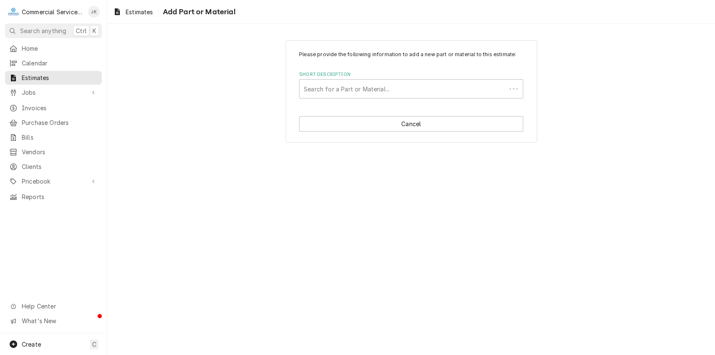
scroll to position [0, 0]
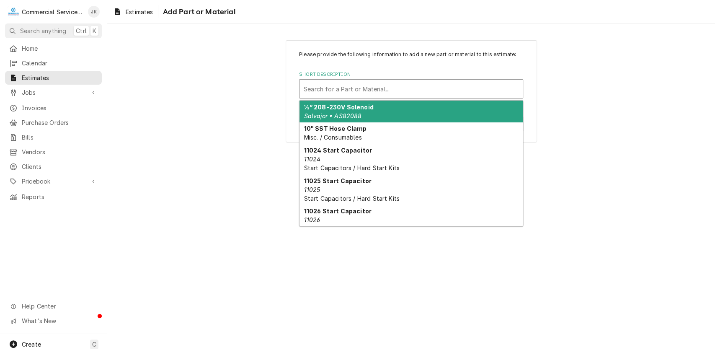
click at [312, 84] on div "Short Description" at bounding box center [410, 88] width 215 height 15
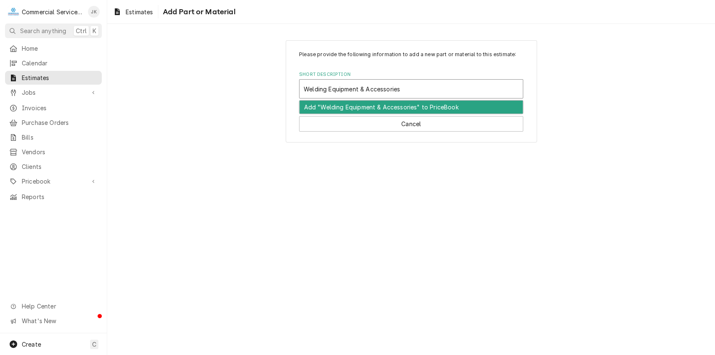
click at [428, 110] on div "Add "Welding Equipment & Accessories" to PriceBook" at bounding box center [410, 106] width 223 height 13
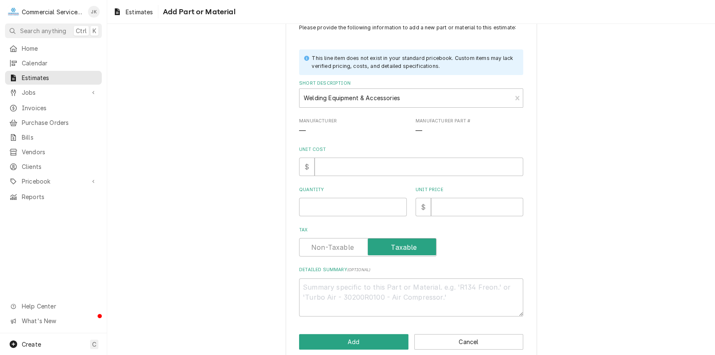
scroll to position [29, 0]
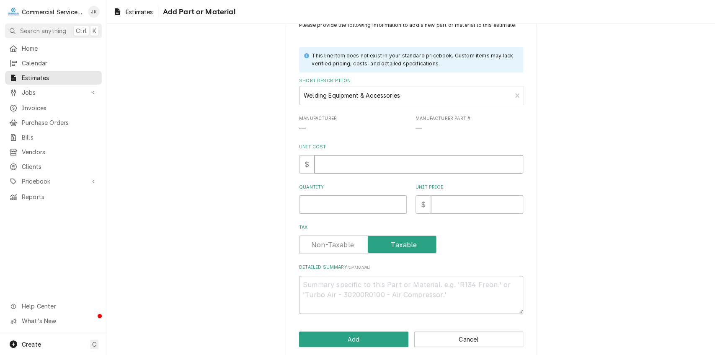
click at [324, 164] on input "Unit Cost" at bounding box center [418, 164] width 208 height 18
click at [306, 204] on input "Quantity" at bounding box center [353, 204] width 108 height 18
click at [443, 206] on input "Unit Price" at bounding box center [477, 204] width 92 height 18
click at [309, 285] on textarea "Detailed Summary ( optional )" at bounding box center [411, 294] width 224 height 38
click at [325, 287] on textarea "Welder, power connection" at bounding box center [411, 294] width 224 height 38
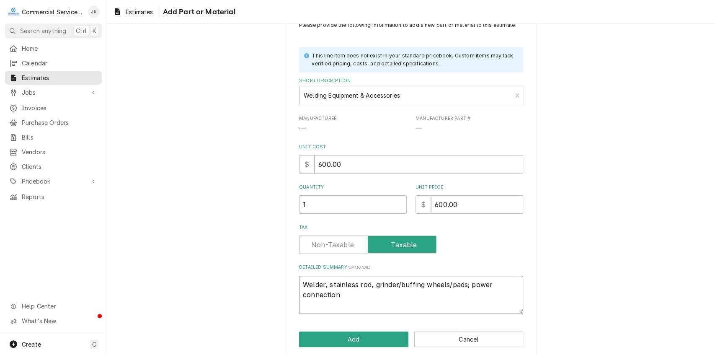
click at [369, 284] on textarea "Welder, stainless rod, grinder/buffing wheels/pads; power connection" at bounding box center [411, 294] width 224 height 38
click at [343, 296] on textarea "Welder, stainless rod; grinder/buffing wheels/pads; power connection" at bounding box center [411, 294] width 224 height 38
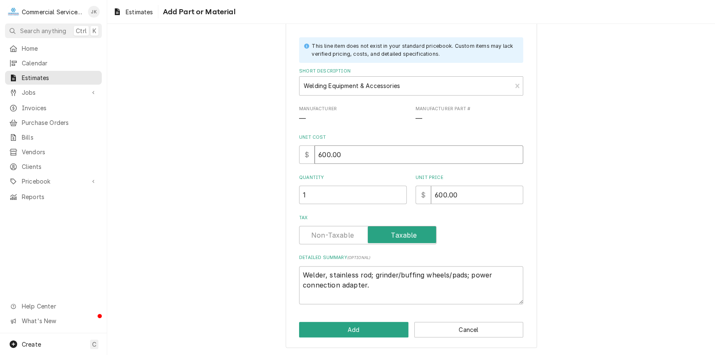
click at [320, 154] on input "600.00" at bounding box center [418, 154] width 208 height 18
click at [323, 153] on input "700.00" at bounding box center [418, 154] width 208 height 18
click at [435, 195] on input "600.00" at bounding box center [477, 194] width 92 height 18
click at [440, 193] on input "700.00" at bounding box center [477, 194] width 92 height 18
click at [374, 328] on button "Add" at bounding box center [353, 328] width 109 height 15
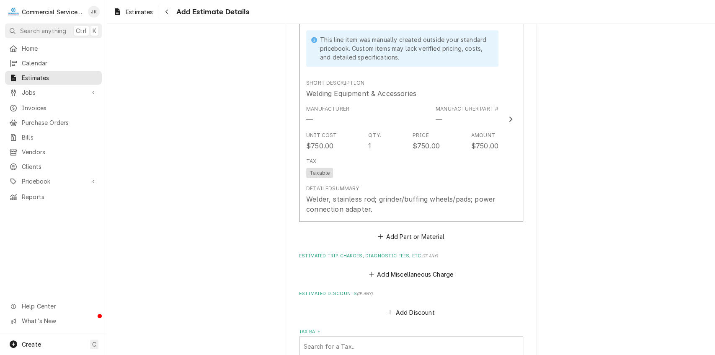
scroll to position [1030, 0]
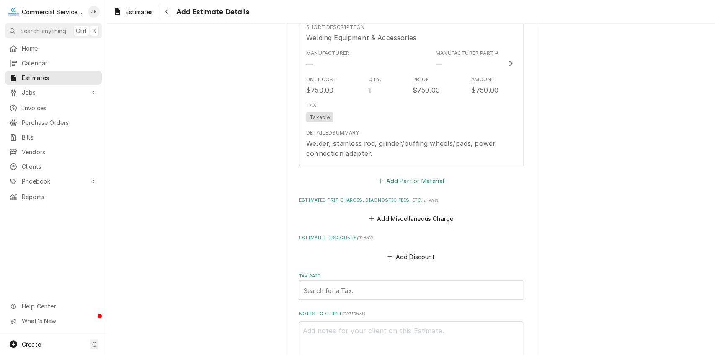
click at [405, 180] on button "Add Part or Material" at bounding box center [410, 180] width 69 height 12
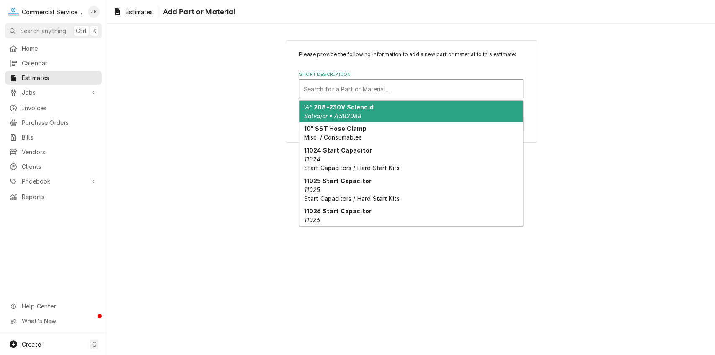
click at [314, 90] on div "Short Description" at bounding box center [410, 88] width 215 height 15
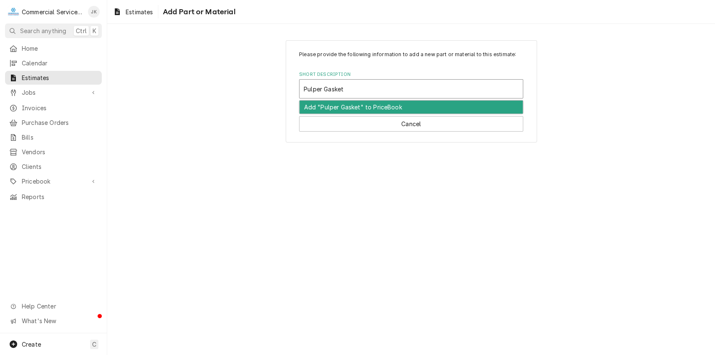
click at [321, 89] on input "Pulper Gasket" at bounding box center [323, 88] width 41 height 13
click at [359, 108] on div "Add "Pulper/Trough Gasket" to PriceBook" at bounding box center [410, 106] width 223 height 13
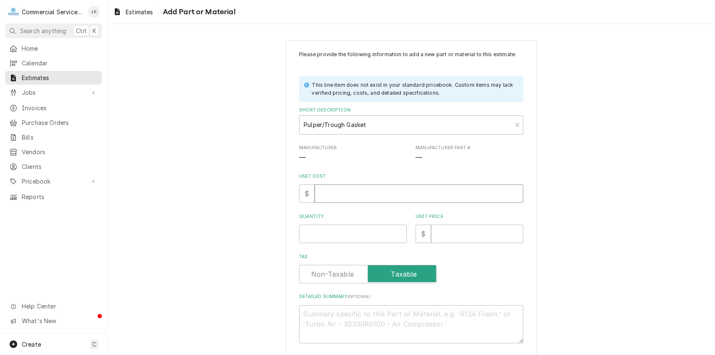
click at [328, 194] on input "Unit Cost" at bounding box center [418, 193] width 208 height 18
click at [327, 236] on input "Quantity" at bounding box center [353, 233] width 108 height 18
click at [445, 235] on input "Unit Price" at bounding box center [477, 233] width 92 height 18
click at [314, 313] on textarea "Detailed Summary ( optional )" at bounding box center [411, 324] width 224 height 38
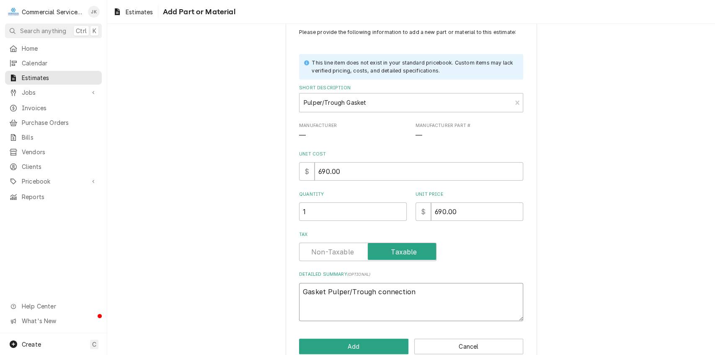
scroll to position [39, 0]
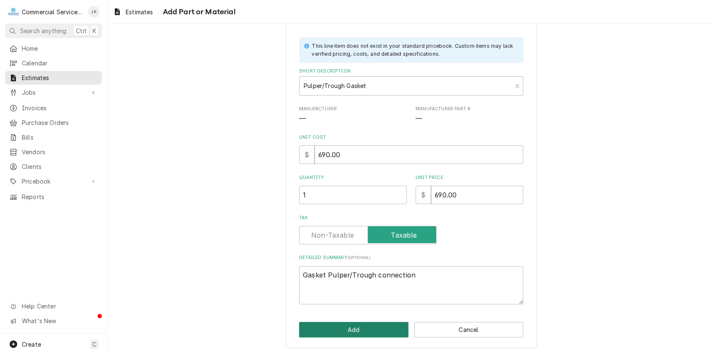
click at [360, 329] on button "Add" at bounding box center [353, 328] width 109 height 15
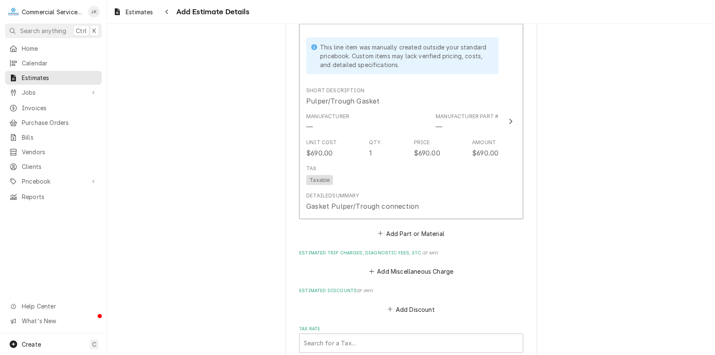
scroll to position [1297, 0]
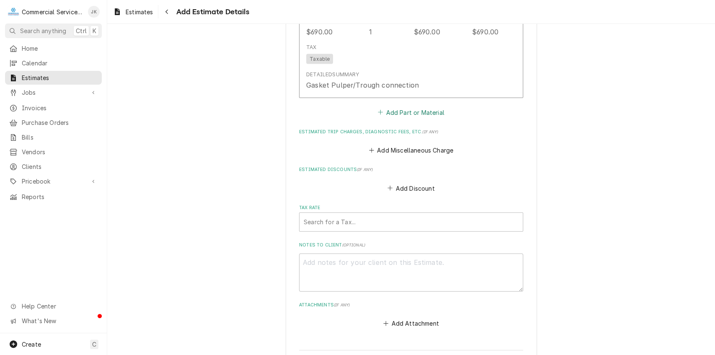
click at [399, 114] on button "Add Part or Material" at bounding box center [410, 112] width 69 height 12
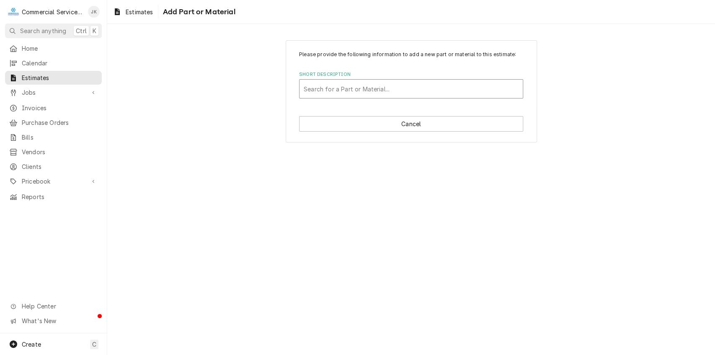
click at [321, 93] on div "Short Description" at bounding box center [410, 88] width 215 height 15
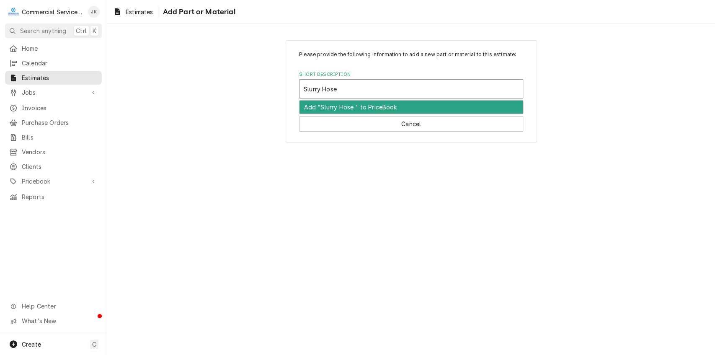
click at [352, 110] on div "Add "Slurry Hose " to PriceBook" at bounding box center [410, 106] width 223 height 13
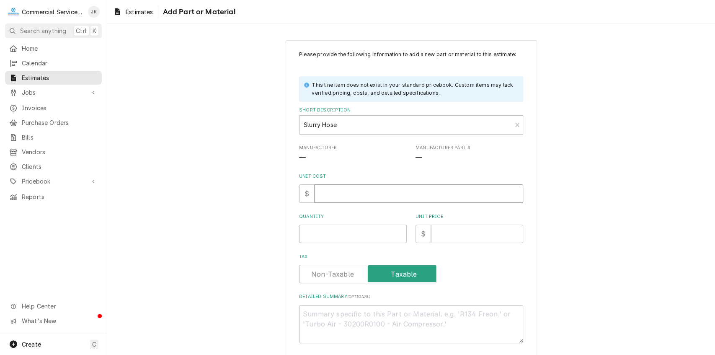
click at [327, 186] on input "Unit Cost" at bounding box center [418, 193] width 208 height 18
click at [332, 235] on input "Quantity" at bounding box center [353, 233] width 108 height 18
click at [439, 237] on input "Unit Price" at bounding box center [477, 233] width 92 height 18
click at [319, 311] on textarea "Detailed Summary ( optional )" at bounding box center [411, 324] width 224 height 38
click at [321, 313] on textarea "Slurry hose connection" at bounding box center [411, 324] width 224 height 38
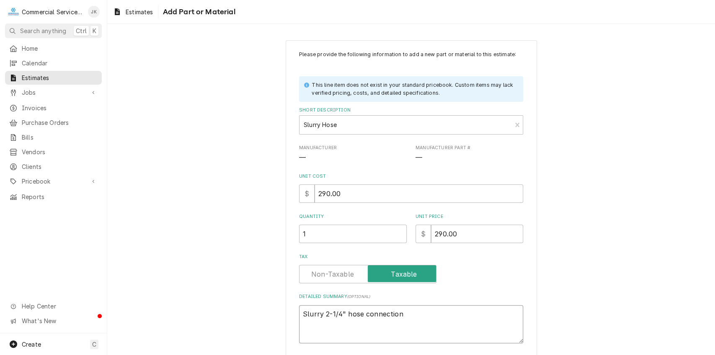
click at [399, 314] on textarea "Slurry 2-1/4" hose connection" at bounding box center [411, 324] width 224 height 38
click at [410, 314] on textarea "Slurry 2-1/4" hose connection & Clamps" at bounding box center [411, 324] width 224 height 38
click at [342, 195] on input "290.00" at bounding box center [418, 193] width 208 height 18
click at [436, 231] on input "290.00" at bounding box center [477, 233] width 92 height 18
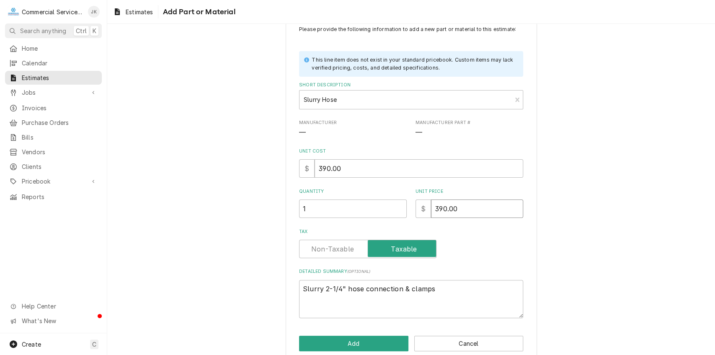
scroll to position [39, 0]
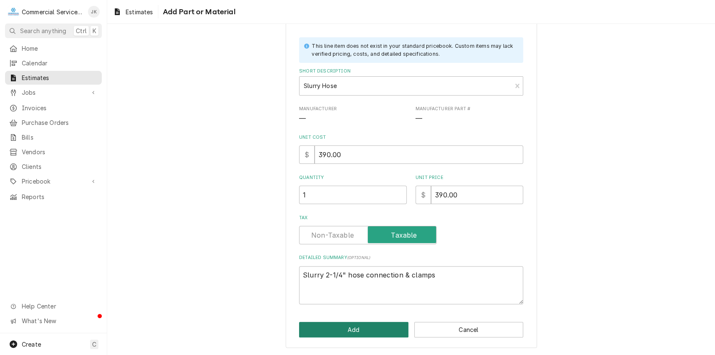
click at [374, 326] on button "Add" at bounding box center [353, 328] width 109 height 15
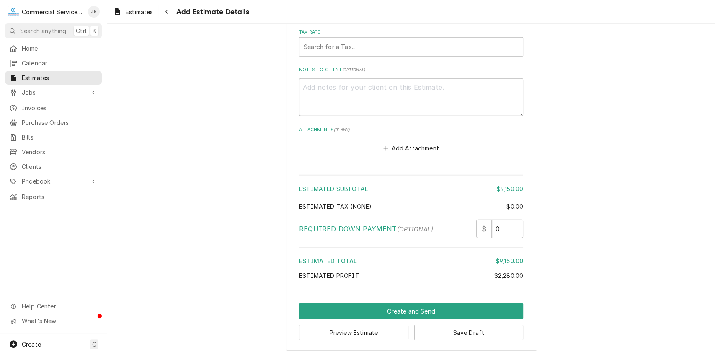
scroll to position [1676, 0]
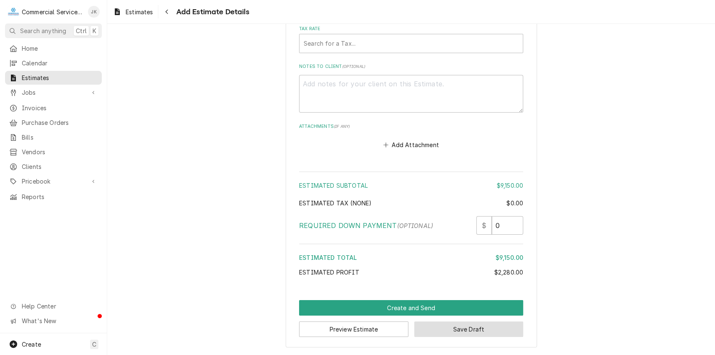
click at [466, 329] on button "Save Draft" at bounding box center [468, 328] width 109 height 15
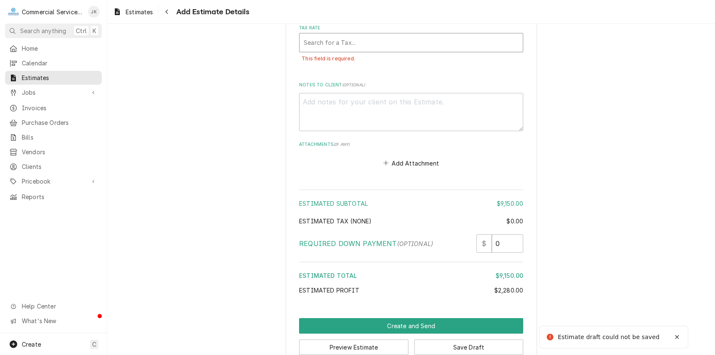
click at [303, 39] on div "Tax Rate" at bounding box center [410, 42] width 215 height 15
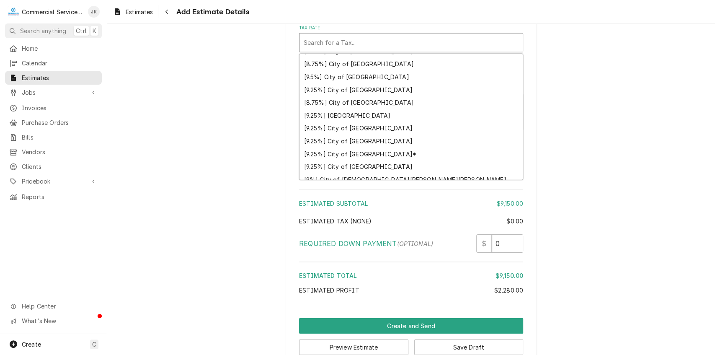
scroll to position [62, 0]
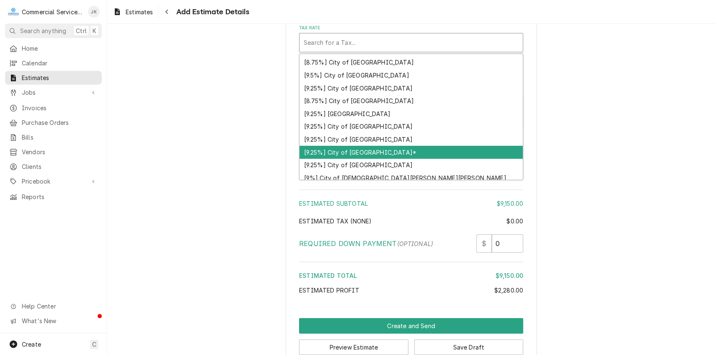
click at [344, 149] on div "[9.25%] City of Salinas*" at bounding box center [410, 152] width 223 height 13
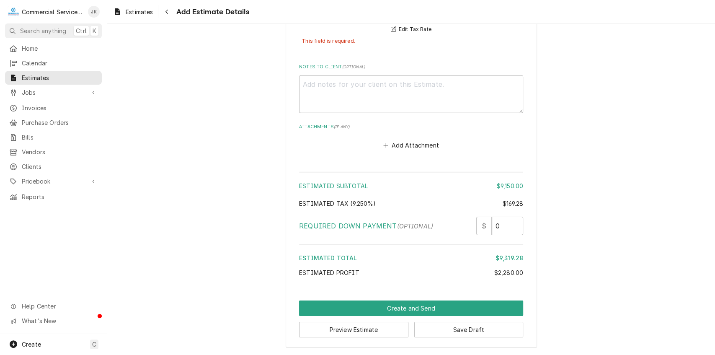
scroll to position [1709, 0]
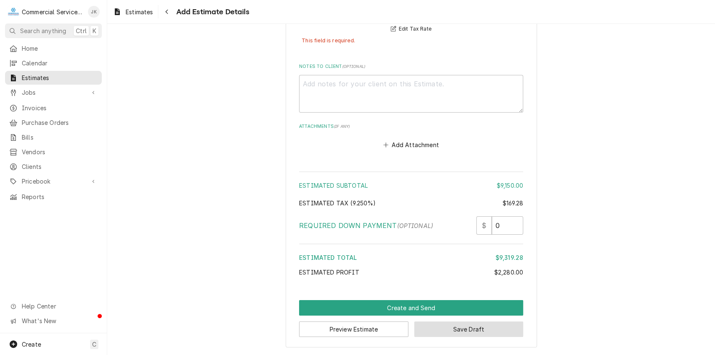
click at [463, 329] on button "Save Draft" at bounding box center [468, 328] width 109 height 15
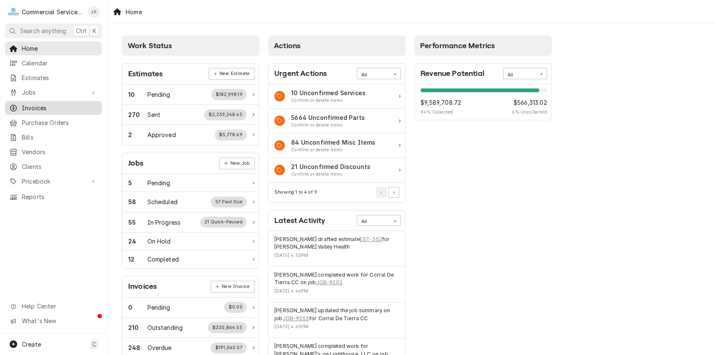
click at [35, 105] on span "Invoices" at bounding box center [60, 107] width 76 height 9
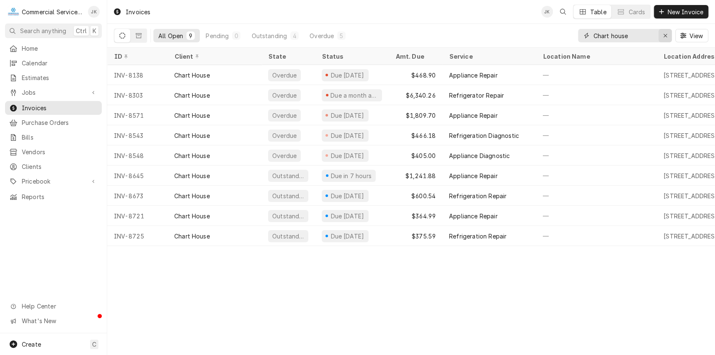
click at [665, 33] on icon "Erase input" at bounding box center [665, 36] width 5 height 6
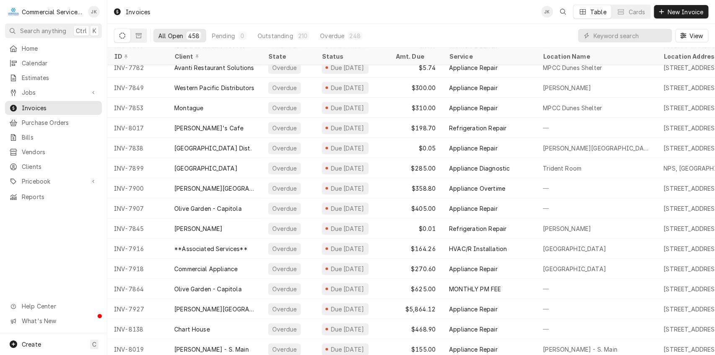
scroll to position [2433, 0]
